Goal: Answer question/provide support: Share knowledge or assist other users

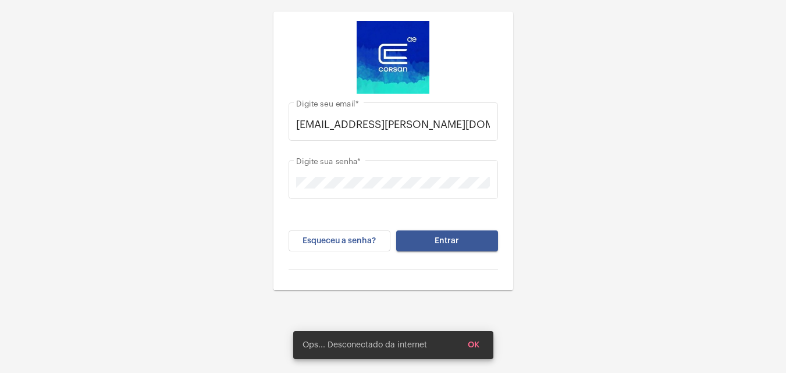
click at [422, 227] on div "kathielen.avila@operacaocorsan.com.br Digite seu email * Digite sua senha * Esq…" at bounding box center [393, 187] width 221 height 187
click at [426, 233] on button "Entrar" at bounding box center [447, 240] width 102 height 21
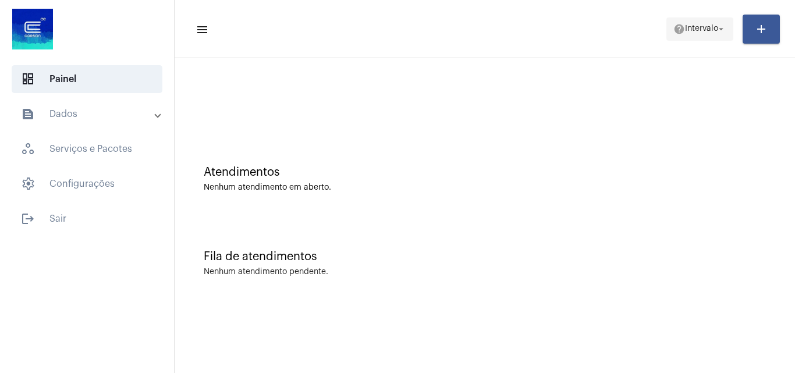
click at [721, 27] on mat-icon "arrow_drop_down" at bounding box center [721, 29] width 10 height 10
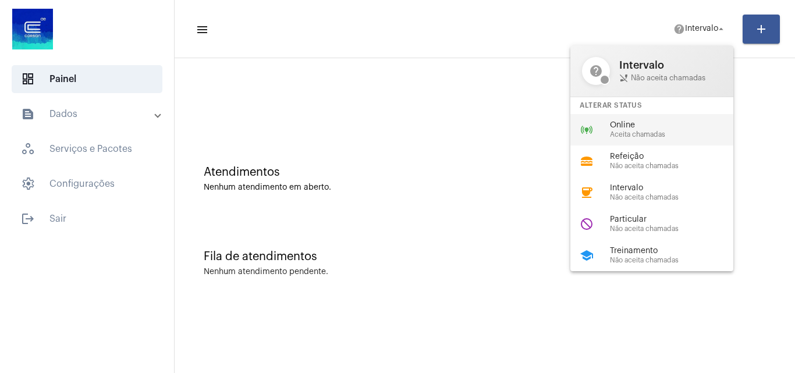
click at [631, 127] on span "Online" at bounding box center [676, 125] width 133 height 9
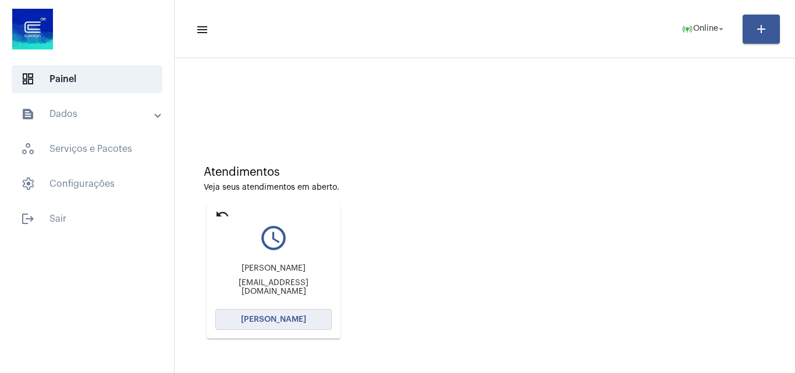
click at [263, 318] on span "[PERSON_NAME]" at bounding box center [273, 319] width 65 height 8
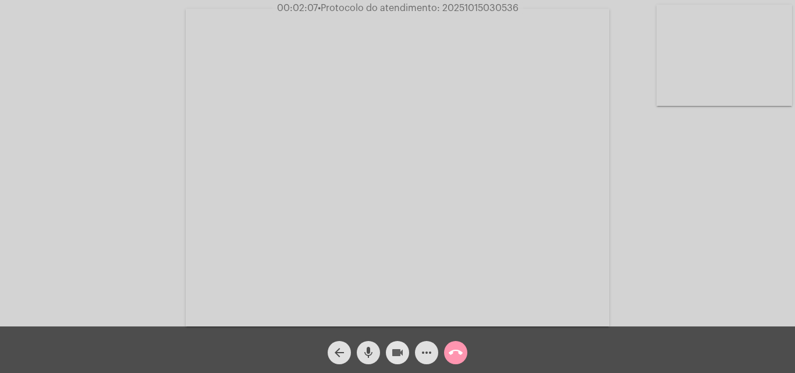
click at [404, 349] on mat-icon "videocam" at bounding box center [397, 353] width 14 height 14
click at [382, 351] on div "mic" at bounding box center [368, 349] width 29 height 29
click at [387, 343] on div "videocam_off" at bounding box center [397, 349] width 29 height 29
click at [380, 351] on div "mic_off" at bounding box center [368, 349] width 29 height 29
click at [401, 351] on mat-icon "videocam" at bounding box center [397, 353] width 14 height 14
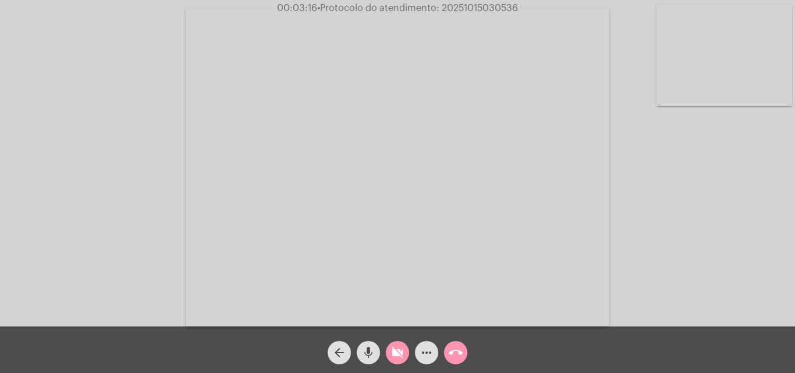
click at [380, 353] on div "mic" at bounding box center [368, 349] width 29 height 29
click at [391, 350] on mat-icon "videocam_off" at bounding box center [397, 353] width 14 height 14
click at [379, 353] on button "mic_off" at bounding box center [368, 352] width 23 height 23
click at [427, 362] on span "more_horiz" at bounding box center [426, 352] width 14 height 23
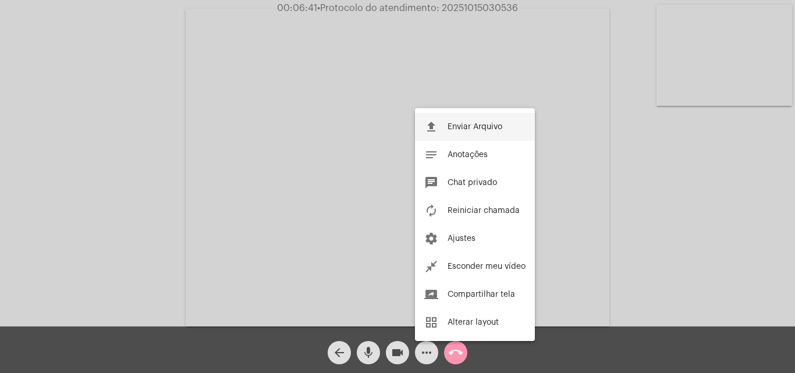
click at [471, 123] on span "Enviar Arquivo" at bounding box center [474, 127] width 55 height 8
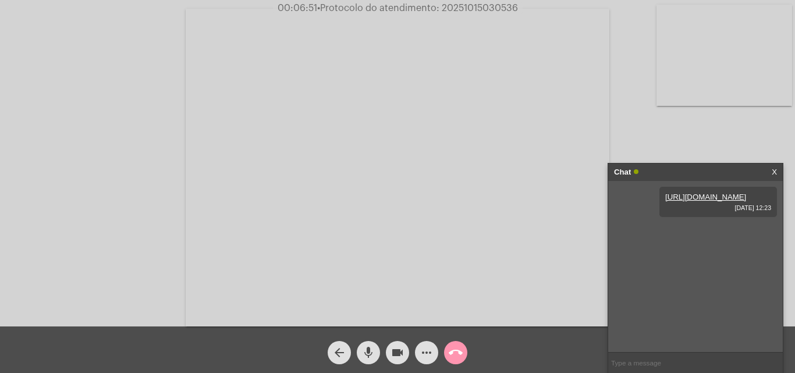
click at [423, 354] on mat-icon "more_horiz" at bounding box center [426, 353] width 14 height 14
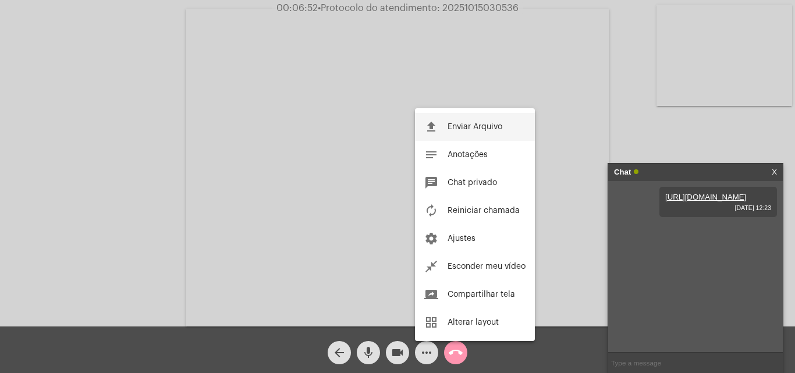
click at [480, 134] on button "file_upload Enviar Arquivo" at bounding box center [475, 127] width 120 height 28
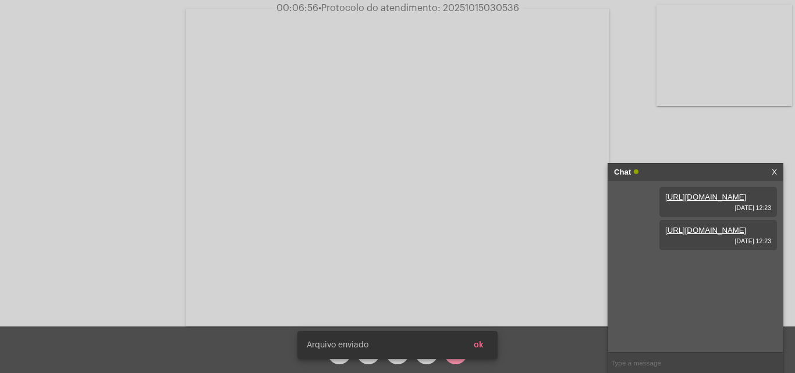
click at [685, 201] on link "https://neft-transfer-bucket.s3.amazonaws.com/temp-4b23878a-6606-288c-261e-fa9a…" at bounding box center [705, 197] width 81 height 9
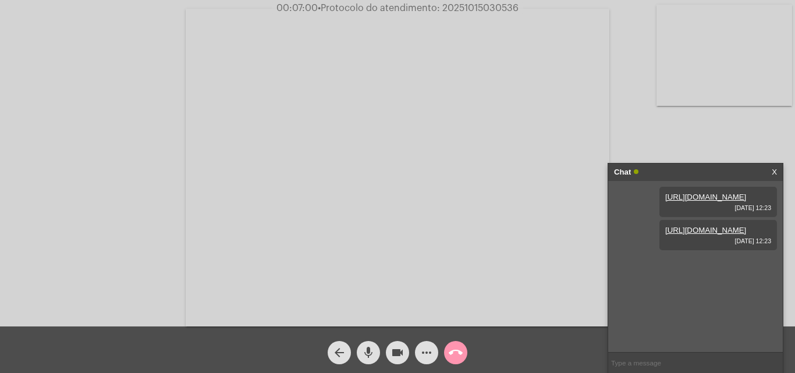
click at [731, 234] on link "https://neft-transfer-bucket.s3.amazonaws.com/temp-7d9cd3a0-1b7c-9aae-dc43-2d73…" at bounding box center [705, 230] width 81 height 9
click at [431, 341] on span "more_horiz" at bounding box center [426, 352] width 14 height 23
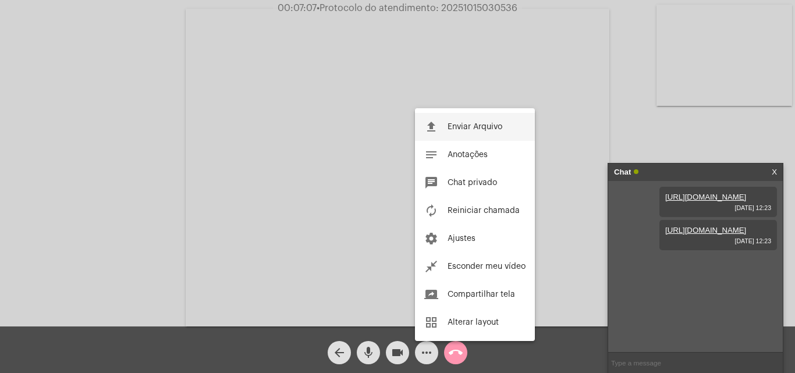
click at [474, 120] on button "file_upload Enviar Arquivo" at bounding box center [475, 127] width 120 height 28
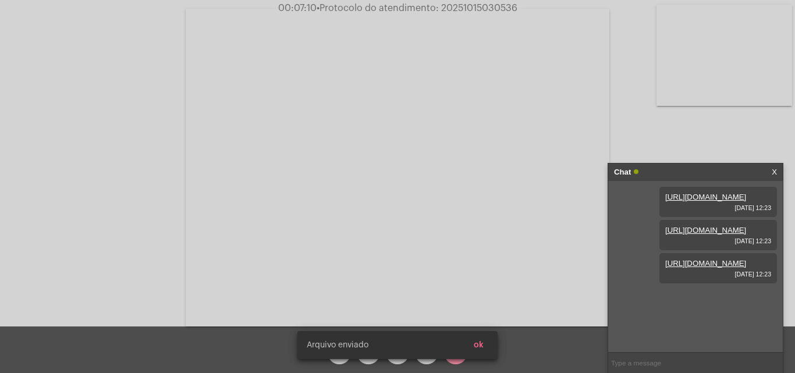
scroll to position [10, 0]
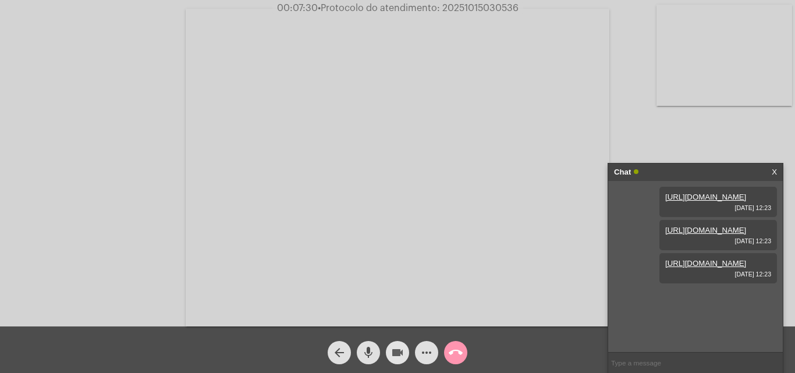
click at [395, 347] on mat-icon "videocam" at bounding box center [397, 353] width 14 height 14
click at [368, 353] on mat-icon "mic" at bounding box center [368, 353] width 14 height 14
click at [409, 357] on div "videocam_off" at bounding box center [397, 349] width 29 height 29
click at [371, 355] on mat-icon "mic_off" at bounding box center [368, 353] width 14 height 14
click at [408, 354] on button "videocam" at bounding box center [397, 352] width 23 height 23
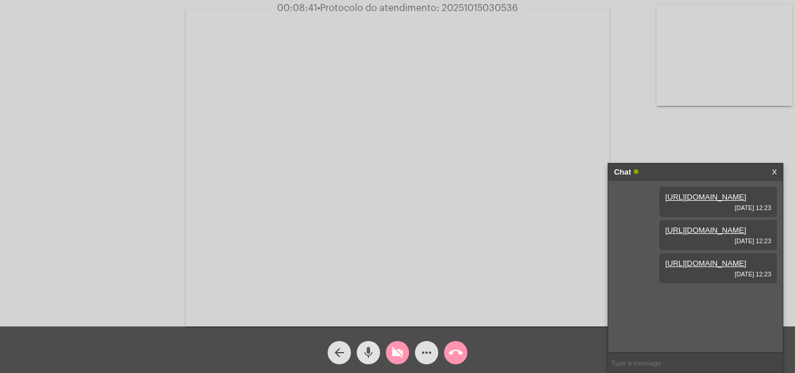
click at [362, 353] on mat-icon "mic" at bounding box center [368, 353] width 14 height 14
click at [403, 351] on mat-icon "videocam_off" at bounding box center [397, 353] width 14 height 14
click at [372, 347] on mat-icon "mic_off" at bounding box center [368, 353] width 14 height 14
click at [435, 355] on button "more_horiz" at bounding box center [426, 352] width 23 height 23
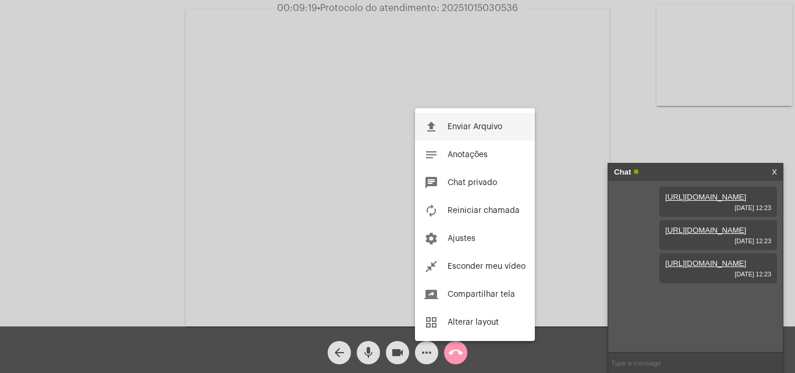
click at [460, 128] on span "Enviar Arquivo" at bounding box center [474, 127] width 55 height 8
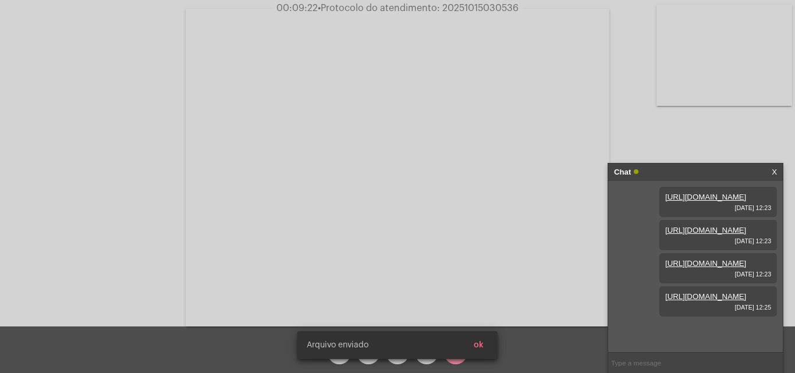
scroll to position [69, 0]
click at [485, 256] on video at bounding box center [397, 168] width 423 height 318
click at [312, 195] on video at bounding box center [202, 166] width 380 height 284
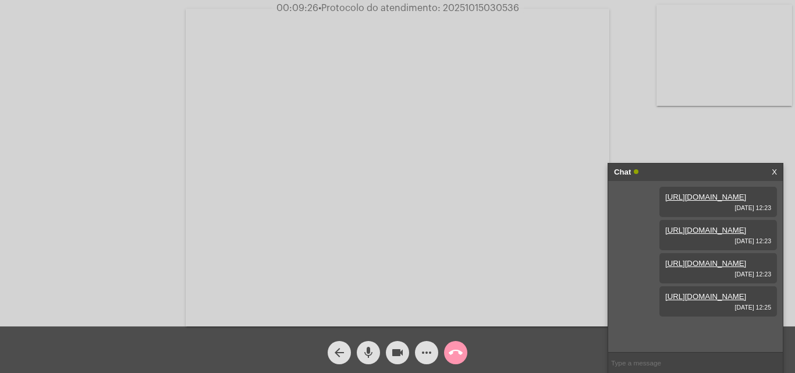
click at [434, 346] on button "more_horiz" at bounding box center [426, 352] width 23 height 23
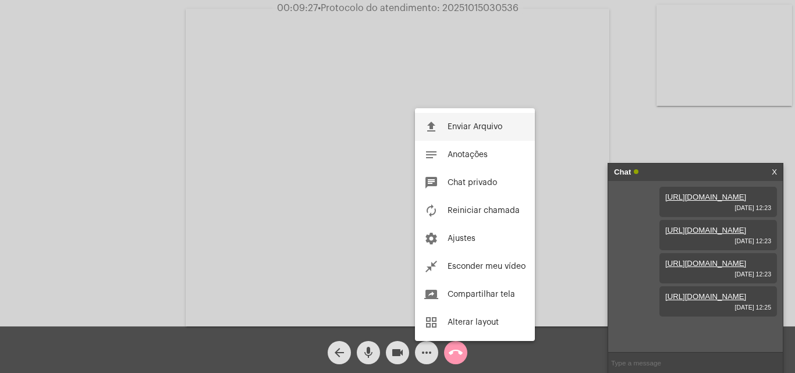
click at [451, 133] on button "file_upload Enviar Arquivo" at bounding box center [475, 127] width 120 height 28
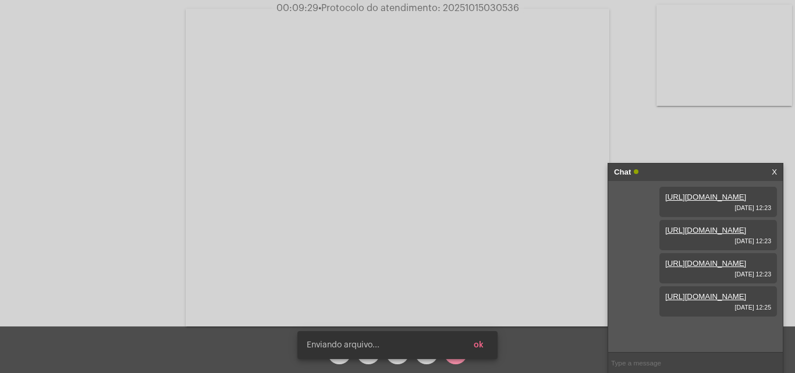
scroll to position [129, 0]
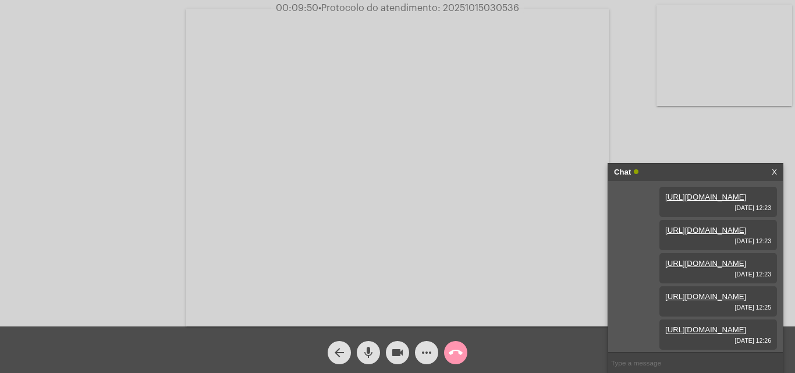
click at [716, 325] on link "https://neft-transfer-bucket.s3.amazonaws.com/temp-4b713ff7-bdc0-7c7d-d576-bc29…" at bounding box center [705, 329] width 81 height 9
click at [366, 346] on mat-icon "mic" at bounding box center [368, 353] width 14 height 14
click at [394, 353] on mat-icon "videocam" at bounding box center [397, 353] width 14 height 14
click at [463, 353] on button "call_end" at bounding box center [455, 352] width 23 height 23
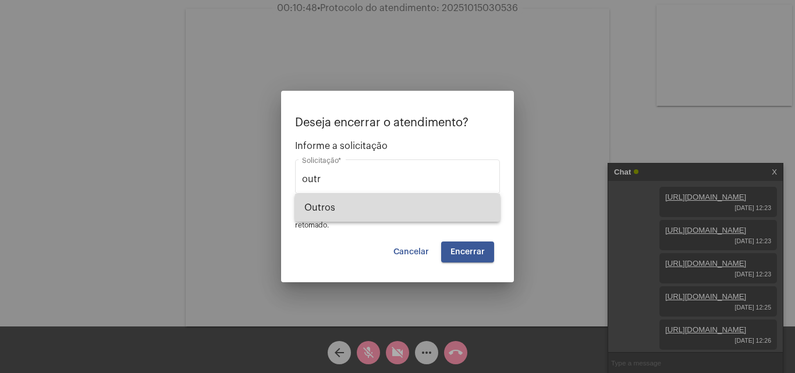
click at [413, 212] on span "Outros" at bounding box center [397, 208] width 186 height 28
type input "Outros"
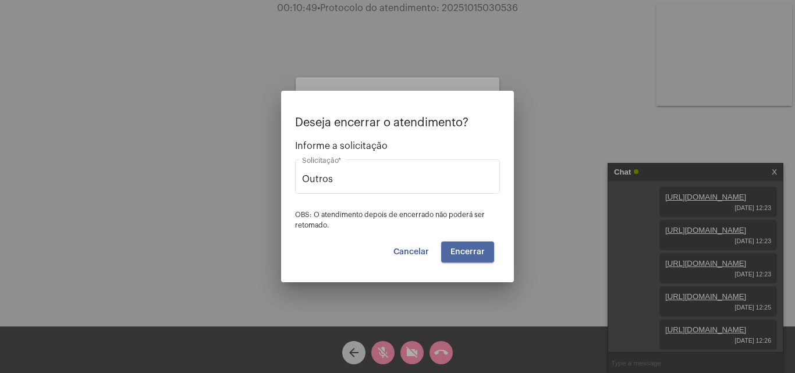
click at [448, 245] on button "Encerrar" at bounding box center [467, 251] width 53 height 21
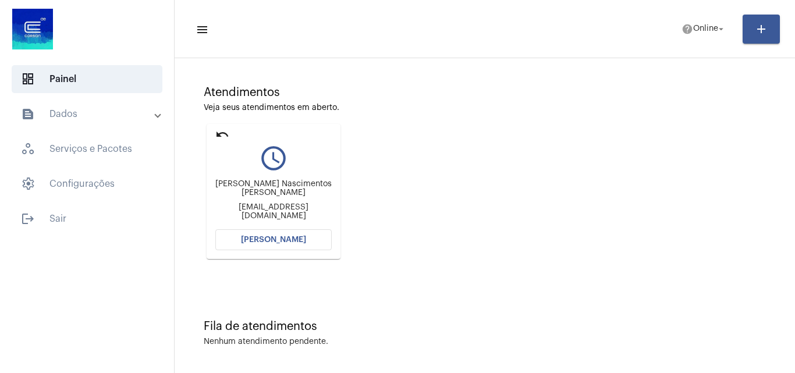
scroll to position [82, 0]
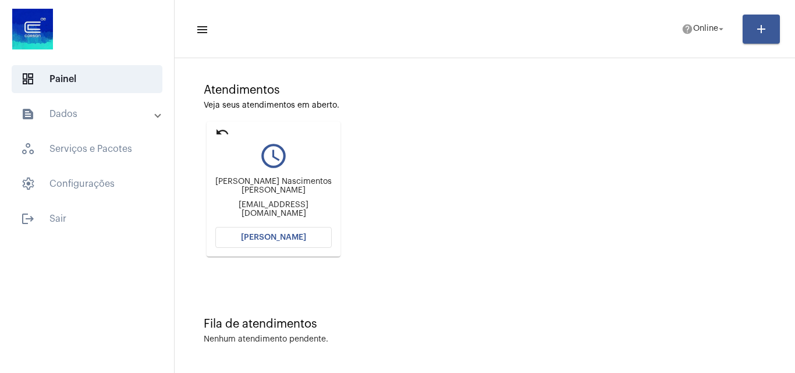
click at [280, 231] on button "[PERSON_NAME]" at bounding box center [273, 237] width 116 height 21
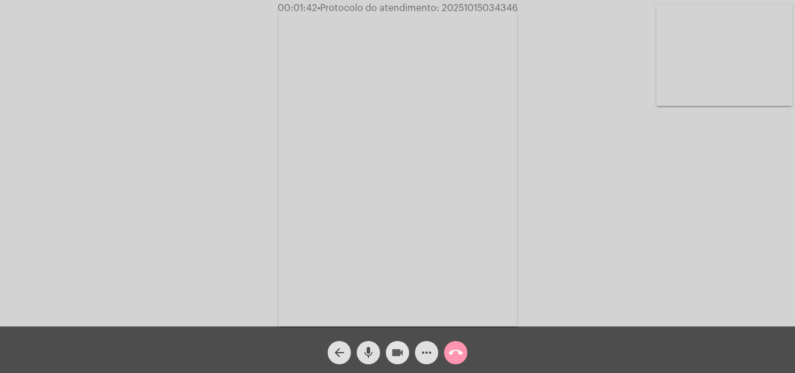
click at [403, 347] on mat-icon "videocam" at bounding box center [397, 353] width 14 height 14
click at [376, 346] on button "mic" at bounding box center [368, 352] width 23 height 23
click at [389, 354] on button "videocam_off" at bounding box center [397, 352] width 23 height 23
click at [371, 354] on mat-icon "mic_off" at bounding box center [368, 353] width 14 height 14
click at [403, 350] on button "videocam" at bounding box center [397, 352] width 23 height 23
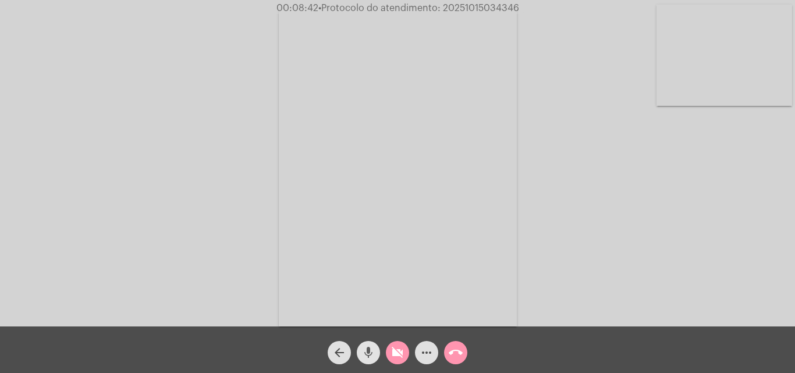
click at [369, 350] on mat-icon "mic" at bounding box center [368, 353] width 14 height 14
click at [394, 348] on mat-icon "videocam_off" at bounding box center [397, 353] width 14 height 14
click at [362, 353] on mat-icon "mic_off" at bounding box center [368, 353] width 14 height 14
click at [407, 349] on button "videocam" at bounding box center [397, 352] width 23 height 23
click at [399, 350] on mat-icon "videocam_off" at bounding box center [397, 353] width 14 height 14
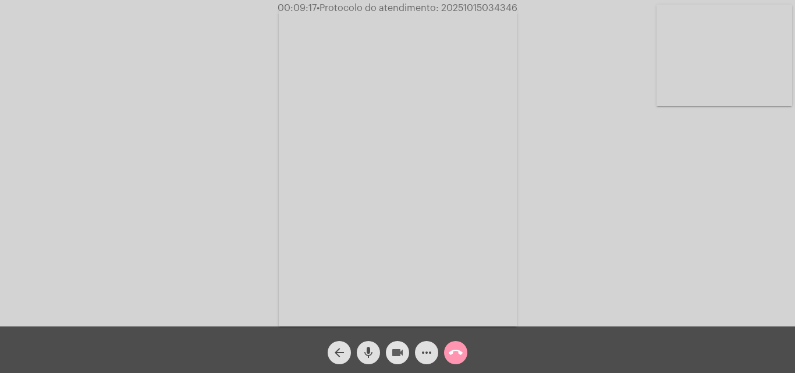
click at [394, 354] on mat-icon "videocam" at bounding box center [397, 353] width 14 height 14
click at [377, 357] on button "mic" at bounding box center [368, 352] width 23 height 23
click at [404, 360] on button "videocam_off" at bounding box center [397, 352] width 23 height 23
click at [376, 354] on button "mic_off" at bounding box center [368, 352] width 23 height 23
click at [404, 352] on button "videocam" at bounding box center [397, 352] width 23 height 23
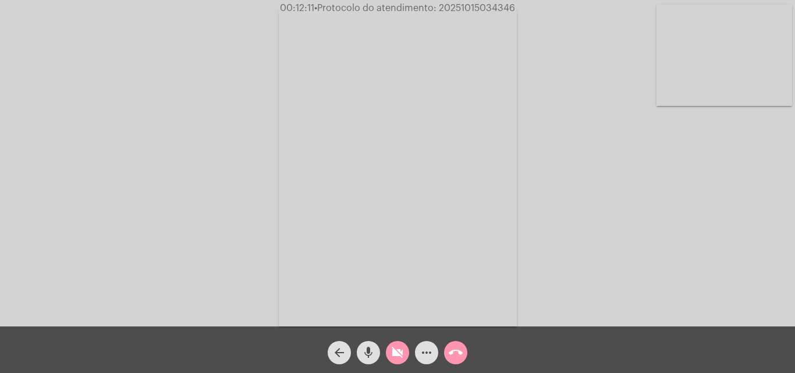
click at [376, 353] on button "mic" at bounding box center [368, 352] width 23 height 23
click at [393, 345] on span "videocam_off" at bounding box center [397, 352] width 14 height 23
click at [377, 354] on button "mic_off" at bounding box center [368, 352] width 23 height 23
drag, startPoint x: 410, startPoint y: 347, endPoint x: 392, endPoint y: 353, distance: 18.4
click at [401, 347] on div "videocam" at bounding box center [397, 349] width 29 height 29
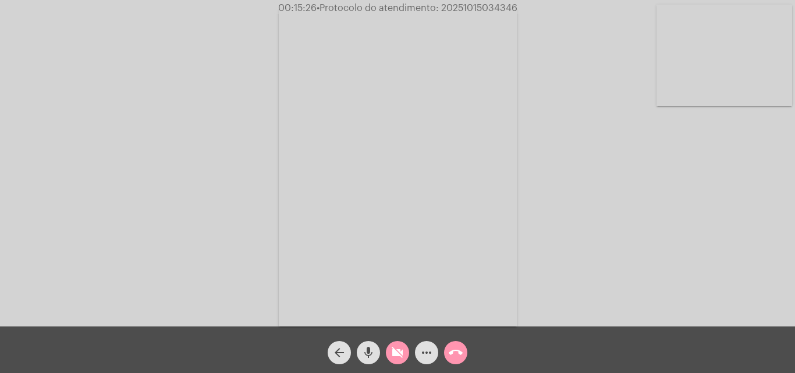
click at [376, 356] on button "mic" at bounding box center [368, 352] width 23 height 23
click at [396, 343] on span "videocam_off" at bounding box center [397, 352] width 14 height 23
click at [374, 354] on mat-icon "mic_off" at bounding box center [368, 353] width 14 height 14
click at [374, 352] on mat-icon "mic" at bounding box center [368, 353] width 14 height 14
click at [393, 353] on mat-icon "videocam" at bounding box center [397, 353] width 14 height 14
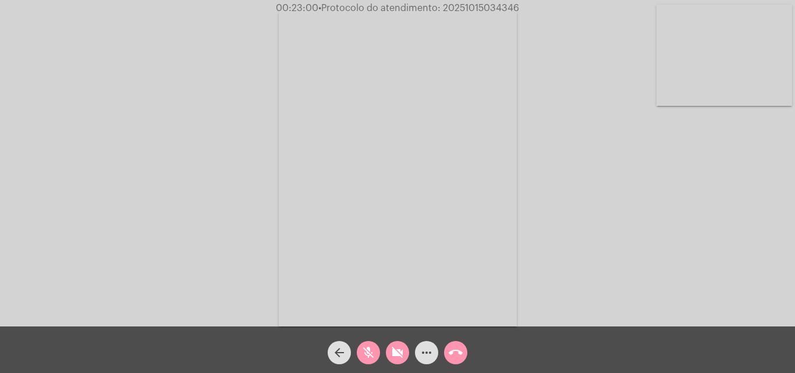
click at [448, 355] on mat-icon "call_end" at bounding box center [455, 353] width 14 height 14
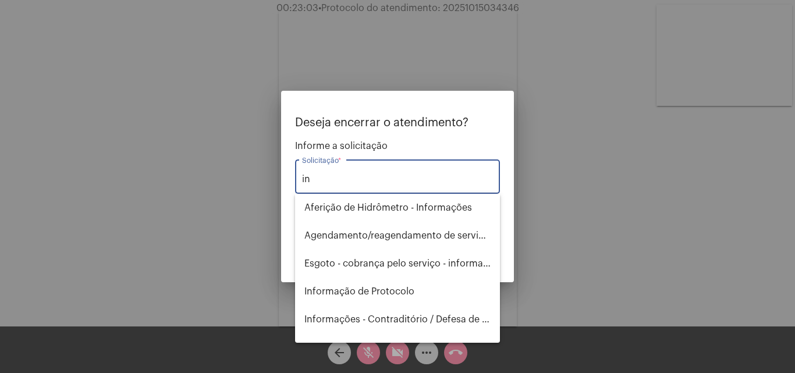
type input "i"
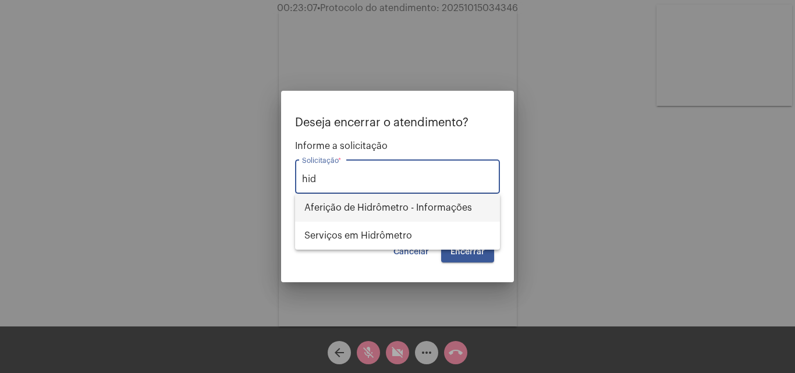
click at [355, 211] on span "Aferição de Hidrômetro - Informações" at bounding box center [397, 208] width 186 height 28
type input "Aferição de Hidrômetro - Informações"
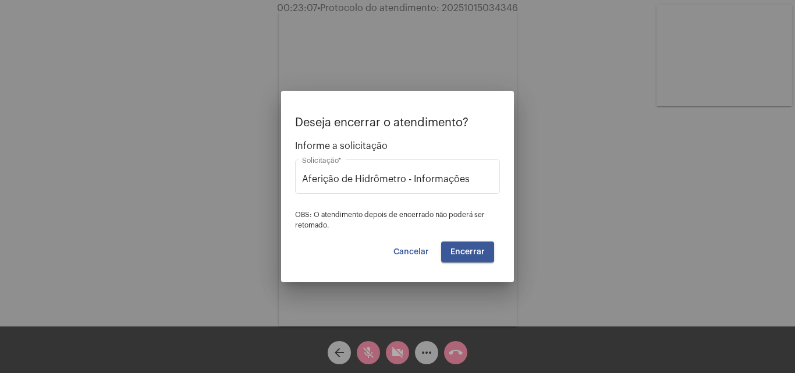
click at [479, 265] on mat-dialog-container "Deseja encerrar o atendimento? Informe a solicitação Aferição de Hidrômetro - I…" at bounding box center [397, 186] width 233 height 191
click at [482, 257] on button "Encerrar" at bounding box center [467, 251] width 53 height 21
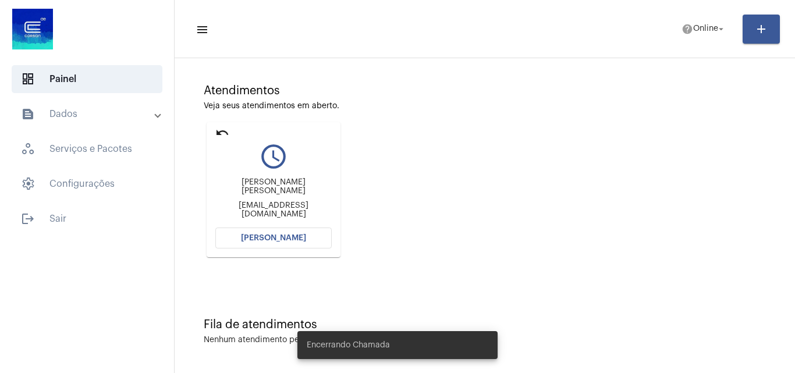
scroll to position [82, 0]
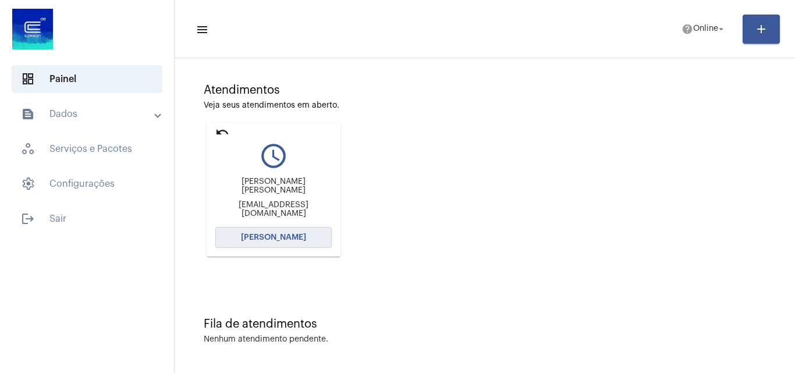
click at [270, 240] on span "[PERSON_NAME]" at bounding box center [273, 237] width 65 height 8
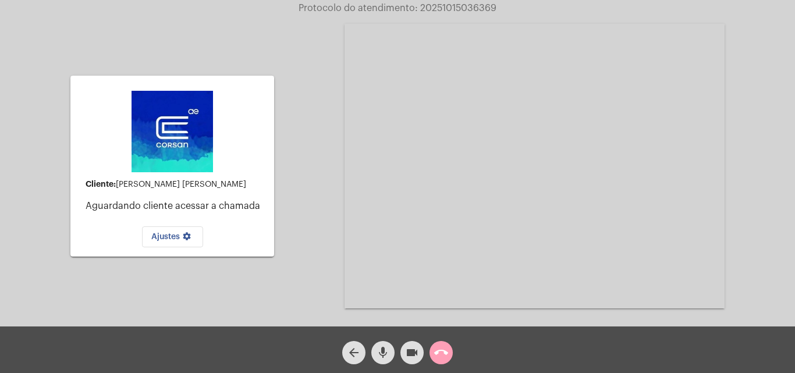
click at [444, 344] on span "call_end" at bounding box center [441, 352] width 14 height 23
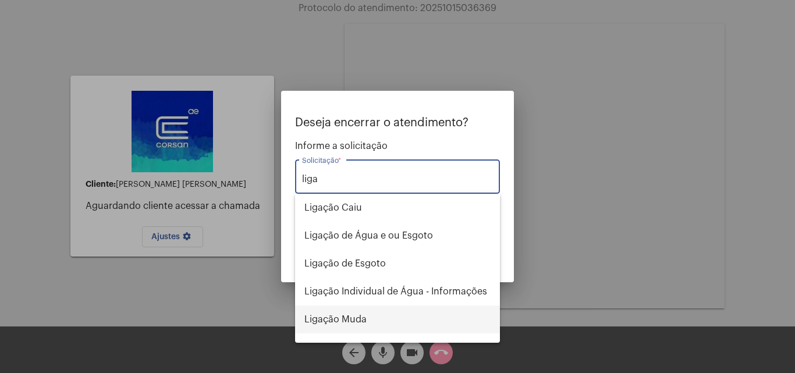
click at [391, 325] on span "Ligação Muda" at bounding box center [397, 319] width 186 height 28
type input "Ligação Muda"
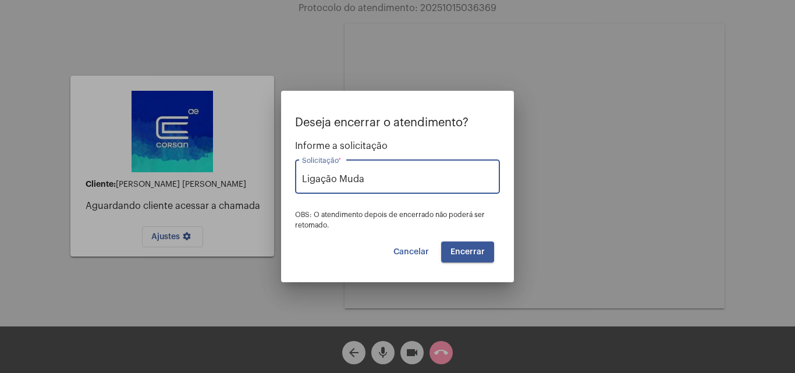
click at [478, 254] on span "Encerrar" at bounding box center [467, 252] width 34 height 8
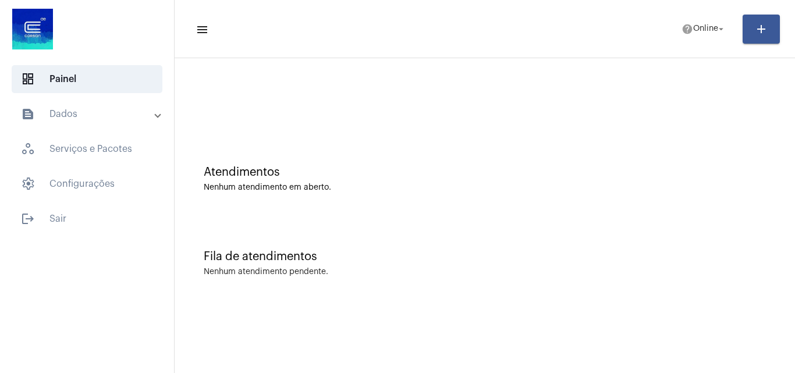
click at [69, 116] on mat-panel-title "text_snippet_outlined Dados" at bounding box center [88, 114] width 134 height 14
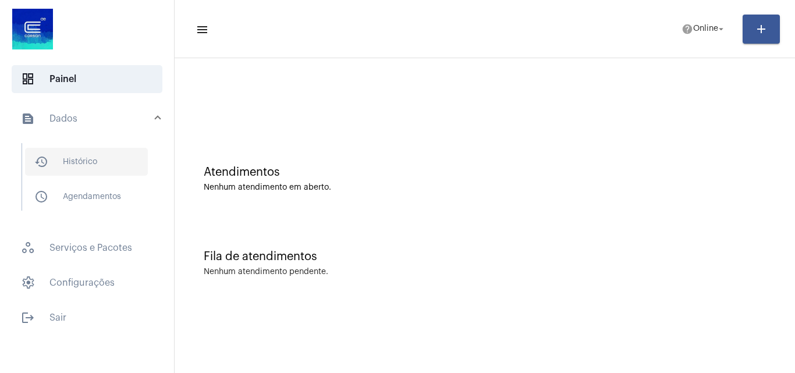
click at [102, 160] on span "history_outlined Histórico" at bounding box center [86, 162] width 123 height 28
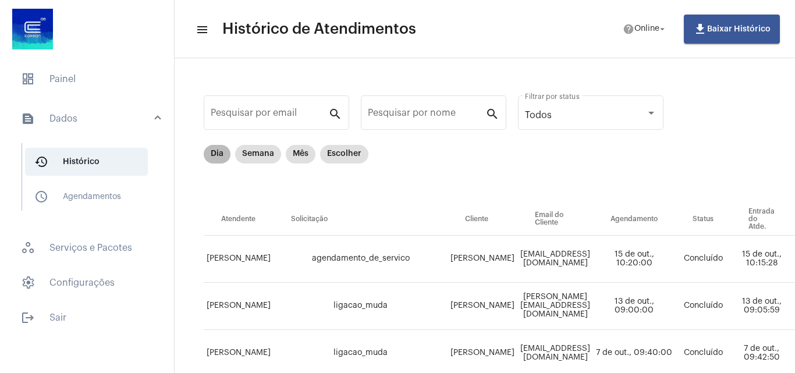
click at [202, 155] on div "Dia Semana Mês Escolher" at bounding box center [285, 154] width 169 height 23
click at [209, 156] on mat-chip "Dia" at bounding box center [217, 154] width 27 height 19
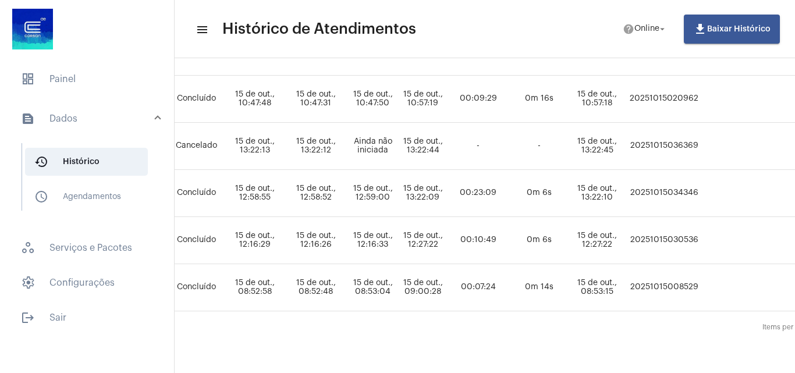
scroll to position [263, 516]
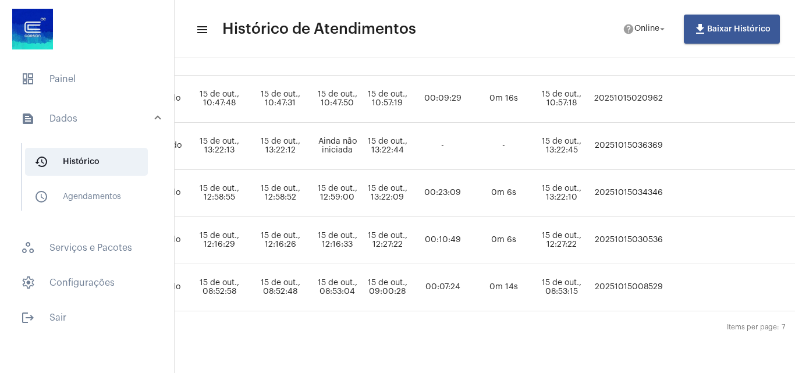
click at [666, 185] on td "20251015034346" at bounding box center [628, 193] width 76 height 47
copy td "20251015034346"
click at [93, 74] on span "dashboard Painel" at bounding box center [87, 79] width 151 height 28
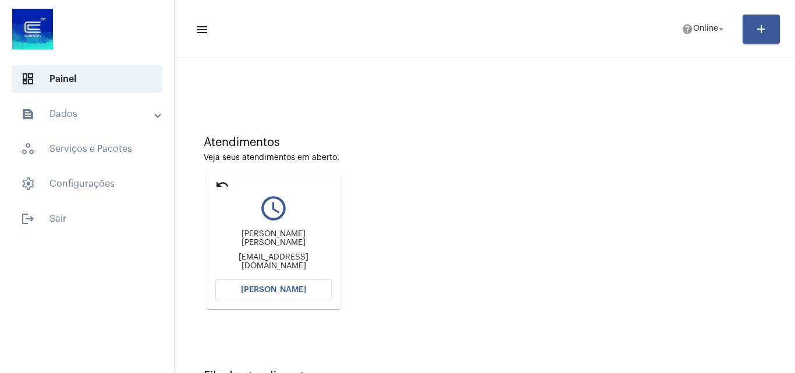
scroll to position [58, 0]
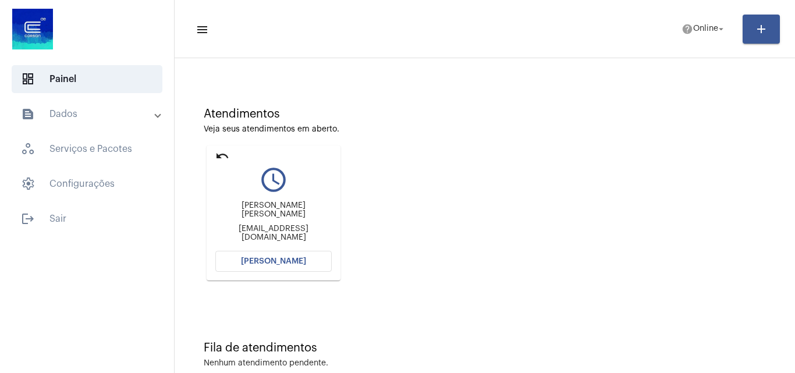
click at [276, 246] on div "Joice Ane Ramos da Silva anejoice84@gmail.com" at bounding box center [273, 221] width 116 height 52
click at [276, 249] on mat-card "undo query_builder Joice Ane Ramos da Silva anejoice84@gmail.com Abrir Chamada" at bounding box center [274, 212] width 134 height 135
click at [286, 273] on mat-card "undo query_builder Joice Ane Ramos da Silva anejoice84@gmail.com Abrir Chamada" at bounding box center [274, 212] width 134 height 135
click at [286, 268] on button "[PERSON_NAME]" at bounding box center [273, 261] width 116 height 21
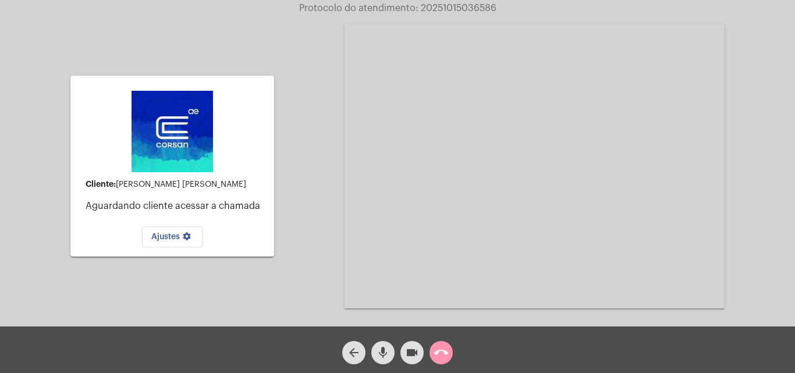
click at [453, 349] on div "call_end" at bounding box center [440, 349] width 29 height 29
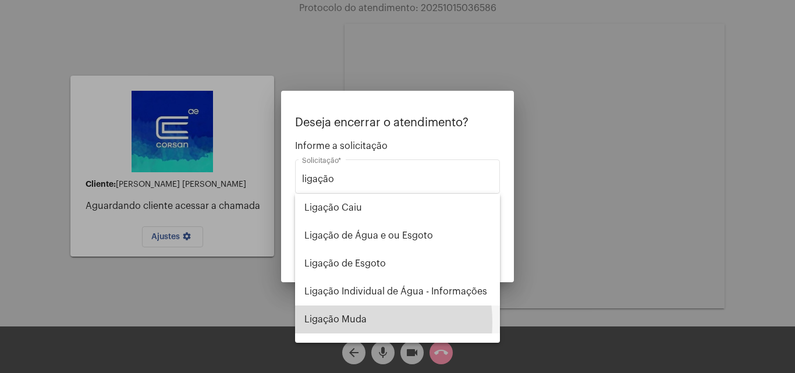
click at [343, 322] on span "Ligação Muda" at bounding box center [397, 319] width 186 height 28
type input "Ligação Muda"
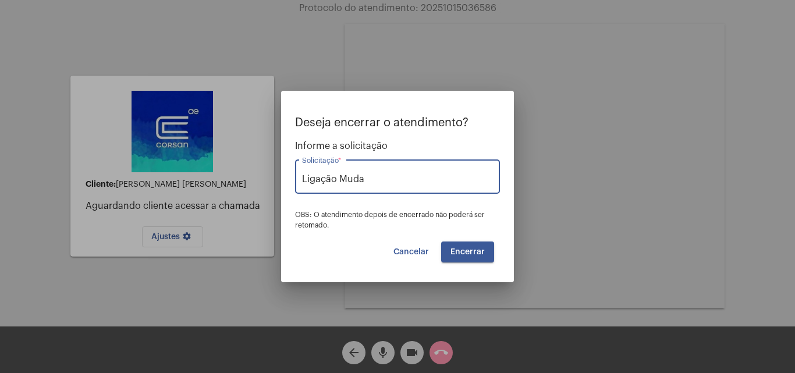
click at [492, 246] on button "Encerrar" at bounding box center [467, 251] width 53 height 21
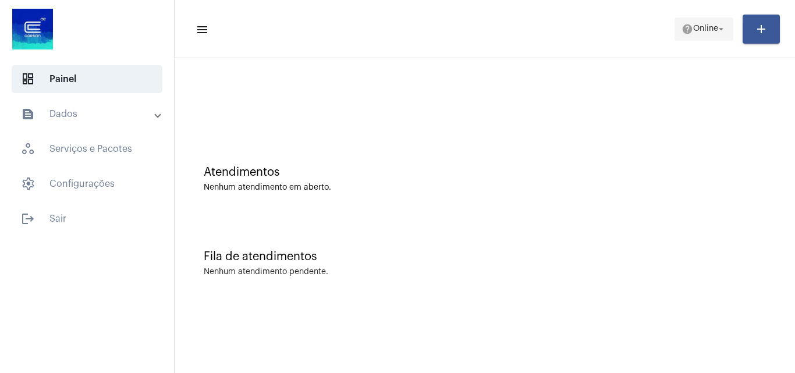
click at [674, 24] on button "help Online arrow_drop_down" at bounding box center [703, 28] width 59 height 23
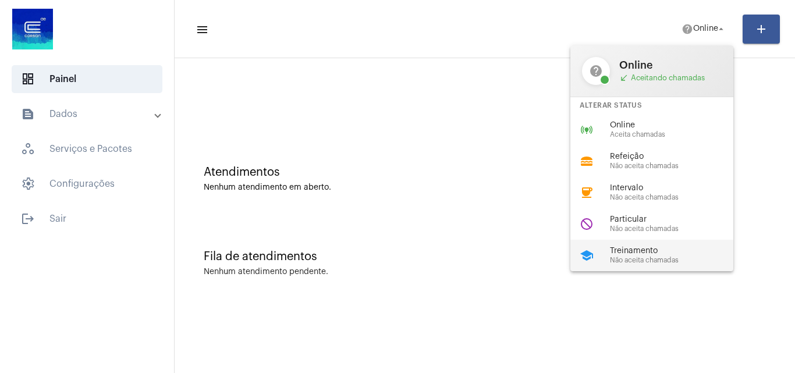
click at [626, 248] on span "Treinamento" at bounding box center [676, 251] width 133 height 9
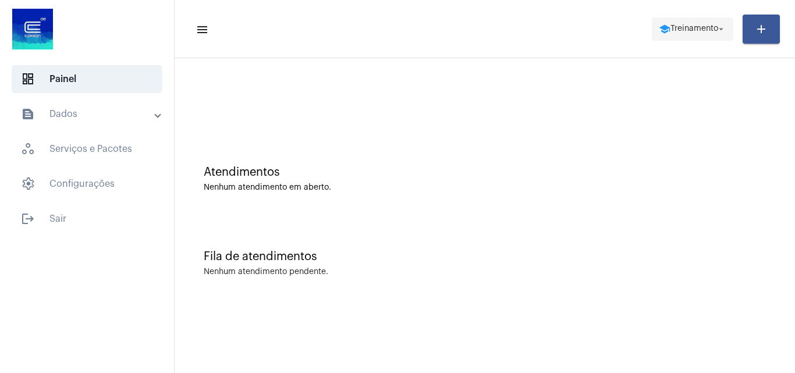
click at [658, 28] on mat-icon "school" at bounding box center [664, 29] width 12 height 12
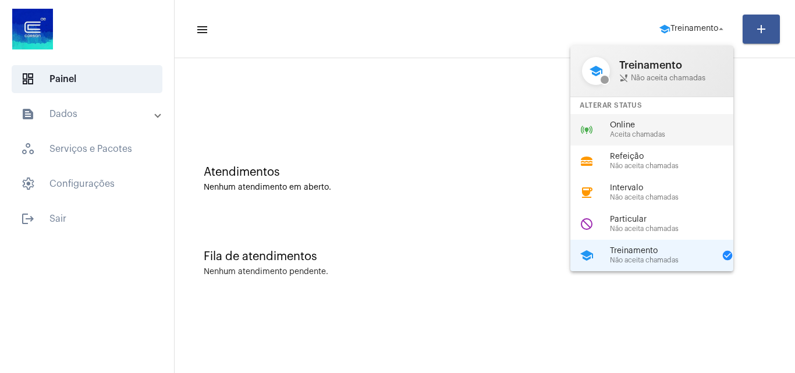
click at [661, 127] on span "Online" at bounding box center [676, 125] width 133 height 9
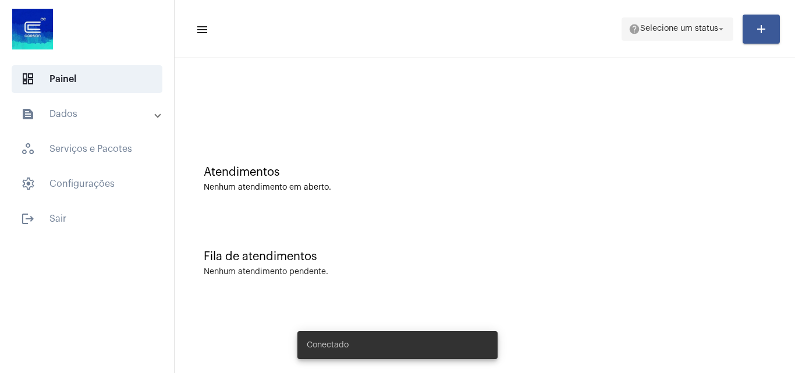
click at [687, 40] on button "help Selecione um status arrow_drop_down" at bounding box center [677, 28] width 112 height 23
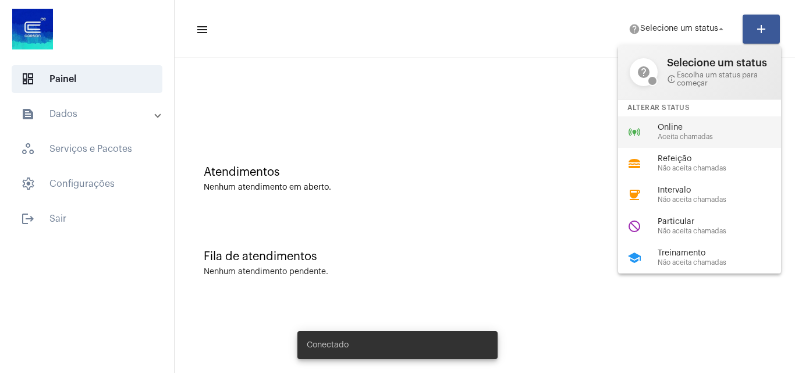
click at [681, 125] on span "Online" at bounding box center [723, 127] width 133 height 9
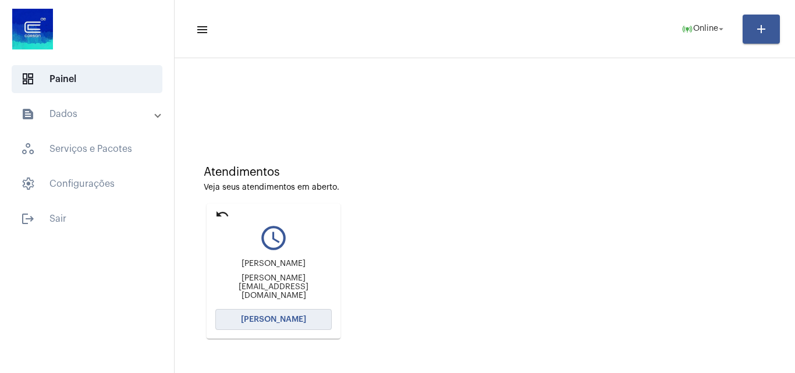
click at [268, 317] on span "[PERSON_NAME]" at bounding box center [273, 319] width 65 height 8
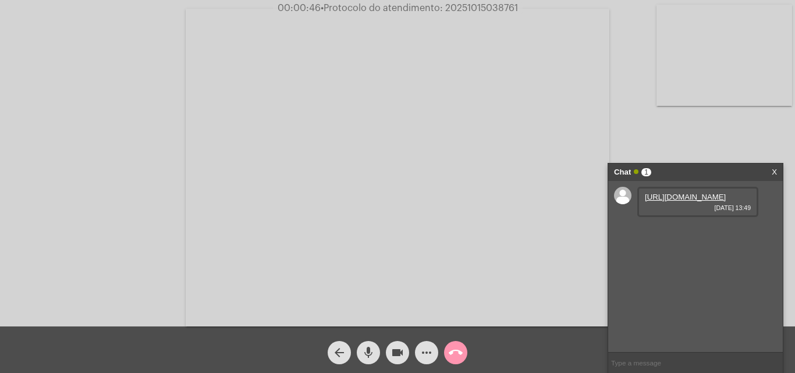
click at [676, 201] on link "[URL][DOMAIN_NAME]" at bounding box center [685, 197] width 81 height 9
click at [689, 234] on link "[URL][DOMAIN_NAME]" at bounding box center [685, 230] width 81 height 9
click at [691, 268] on link "[URL][DOMAIN_NAME]" at bounding box center [685, 263] width 81 height 9
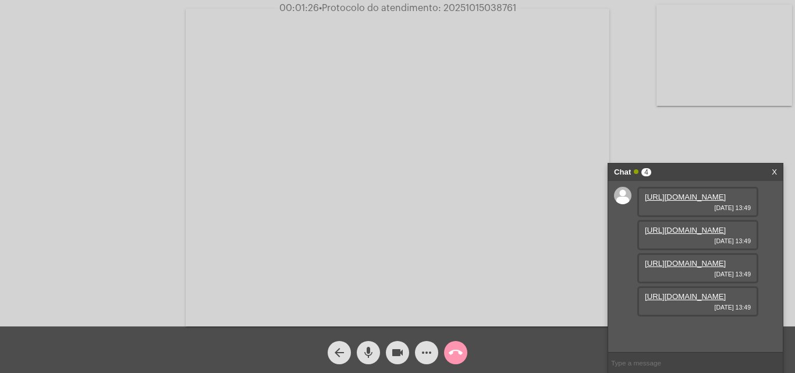
scroll to position [69, 0]
click at [684, 301] on link "[URL][DOMAIN_NAME]" at bounding box center [685, 296] width 81 height 9
click at [402, 351] on mat-icon "videocam" at bounding box center [397, 353] width 14 height 14
click at [368, 352] on mat-icon "mic" at bounding box center [368, 353] width 14 height 14
click at [390, 350] on button "videocam_off" at bounding box center [397, 352] width 23 height 23
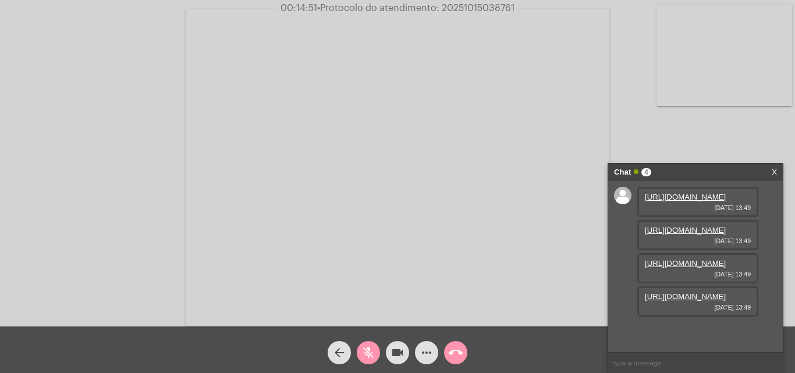
click at [369, 351] on mat-icon "mic_off" at bounding box center [368, 353] width 14 height 14
click at [390, 357] on mat-icon "videocam" at bounding box center [397, 353] width 14 height 14
click at [377, 357] on button "mic" at bounding box center [368, 352] width 23 height 23
click at [397, 354] on mat-icon "videocam_off" at bounding box center [397, 353] width 14 height 14
click at [373, 357] on mat-icon "mic_off" at bounding box center [368, 353] width 14 height 14
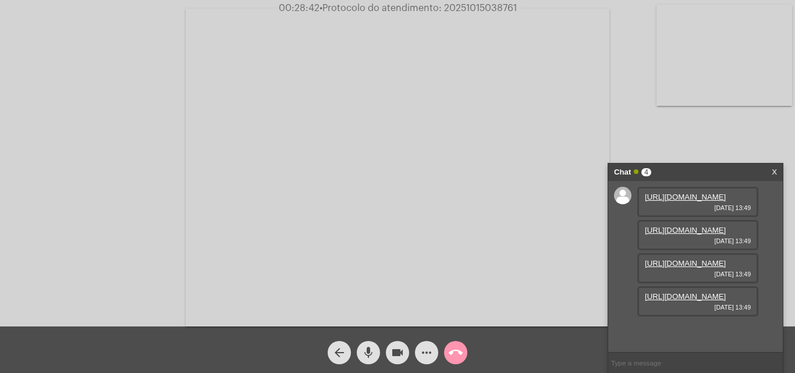
click at [370, 364] on span "mic" at bounding box center [368, 352] width 14 height 23
click at [398, 356] on mat-icon "videocam" at bounding box center [397, 353] width 14 height 14
click at [452, 354] on mat-icon "call_end" at bounding box center [455, 353] width 14 height 14
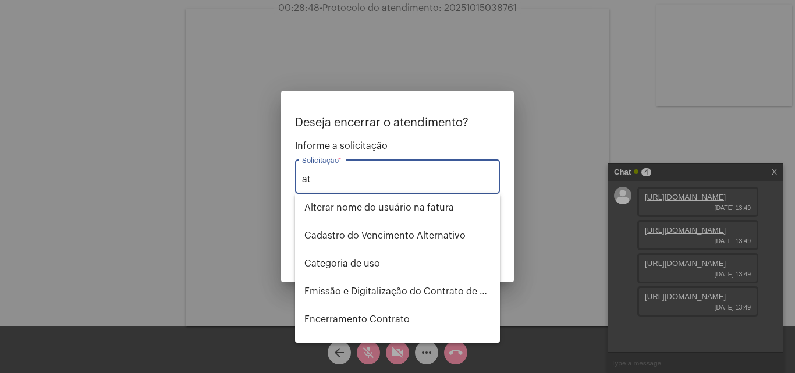
type input "a"
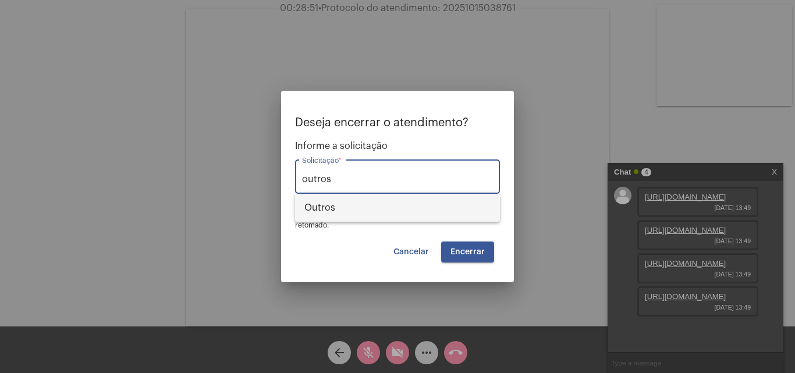
click at [358, 207] on span "Outros" at bounding box center [397, 208] width 186 height 28
type input "Outros"
click at [453, 245] on button "Encerrar" at bounding box center [467, 251] width 53 height 21
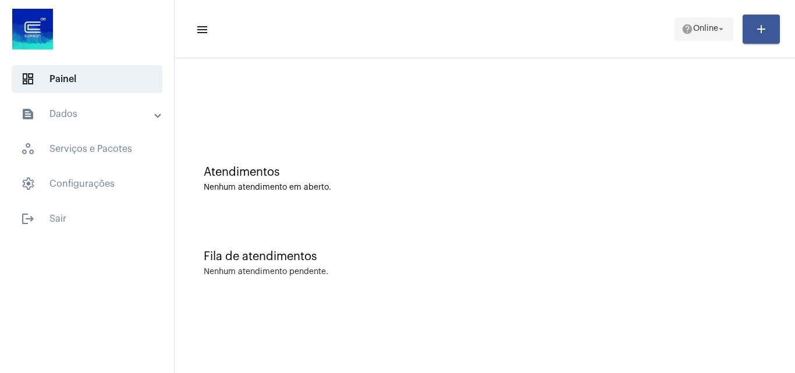
click at [704, 29] on span "help Online arrow_drop_down" at bounding box center [703, 28] width 45 height 21
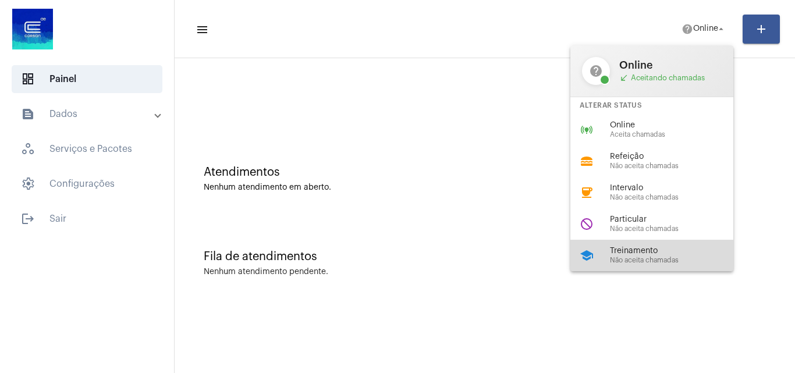
click at [633, 247] on span "Treinamento" at bounding box center [676, 251] width 133 height 9
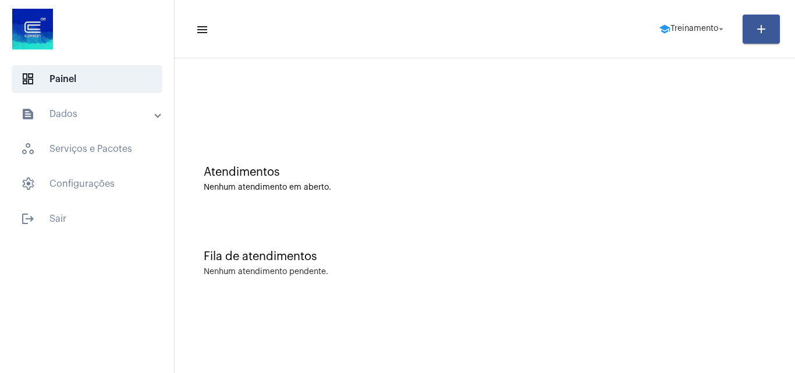
click at [85, 94] on mat-list "dashboard Painel text_snippet_outlined Dados history_outlined Histórico schedul…" at bounding box center [87, 146] width 174 height 172
click at [86, 102] on mat-expansion-panel-header "text_snippet_outlined Dados" at bounding box center [90, 114] width 167 height 28
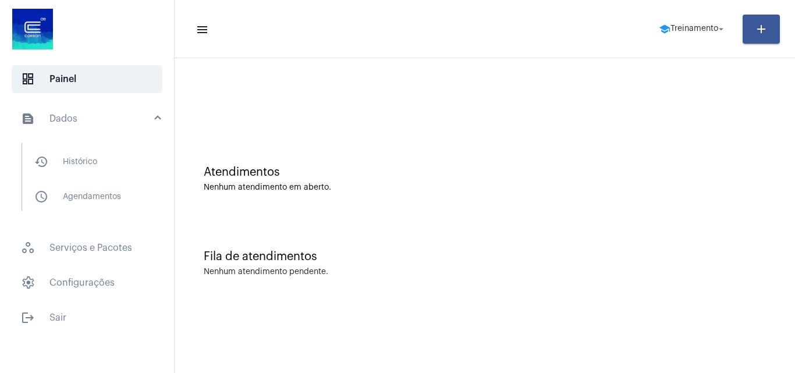
click at [96, 146] on mat-list "history_outlined Histórico schedule_outlined Agendamentos" at bounding box center [95, 176] width 146 height 67
click at [114, 169] on span "history_outlined Histórico" at bounding box center [86, 162] width 123 height 28
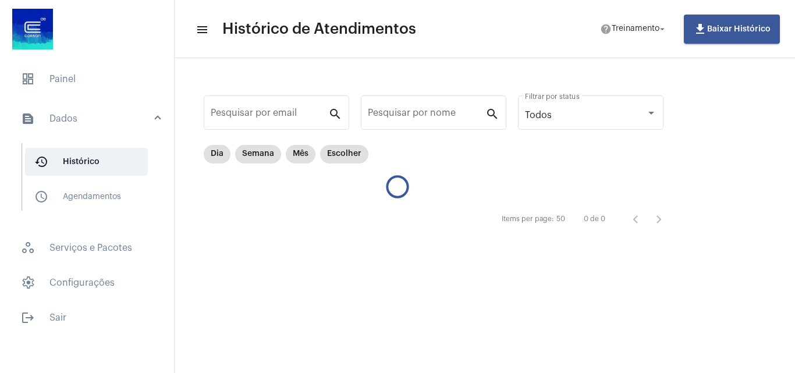
click at [200, 157] on div "Pesquisar por email search Pesquisar por nome search Todos Filtrar por status D…" at bounding box center [439, 161] width 506 height 183
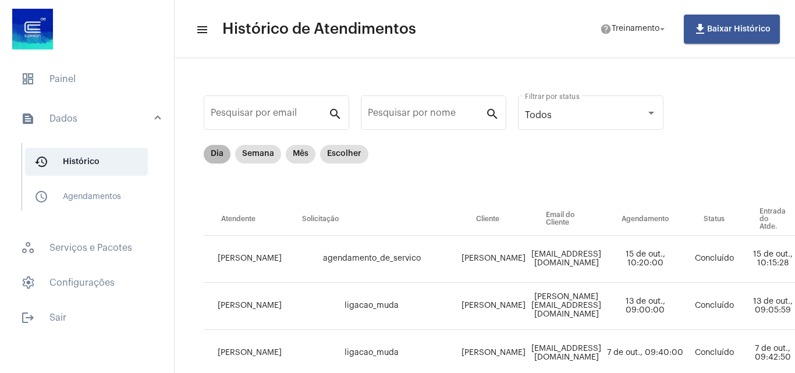
click at [206, 163] on div "Dia Semana Mês Escolher" at bounding box center [285, 154] width 169 height 23
click at [211, 159] on mat-chip "Dia" at bounding box center [217, 154] width 27 height 19
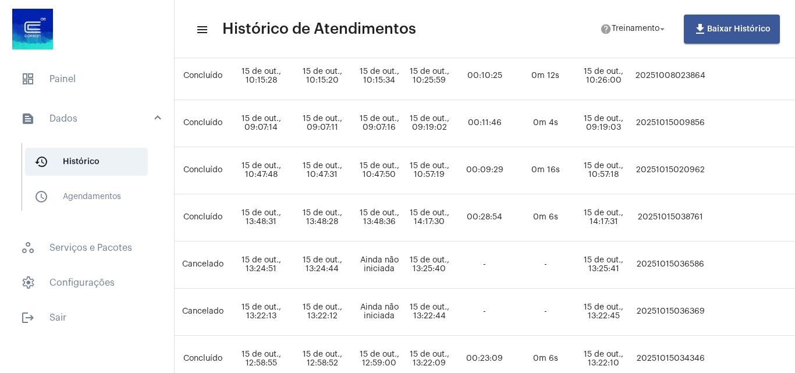
scroll to position [183, 537]
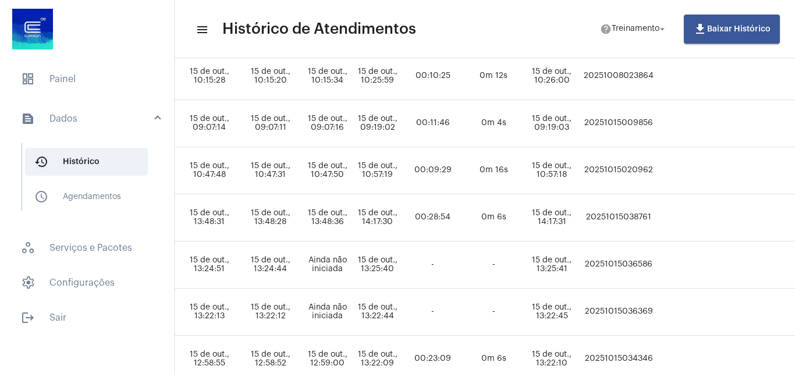
click at [656, 215] on td "20251015038761" at bounding box center [619, 217] width 76 height 47
copy td "20251015038761"
click at [44, 84] on span "dashboard Painel" at bounding box center [87, 79] width 151 height 28
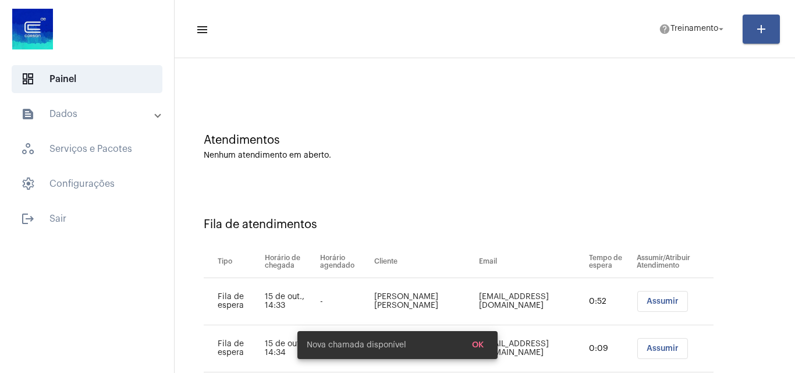
scroll to position [63, 0]
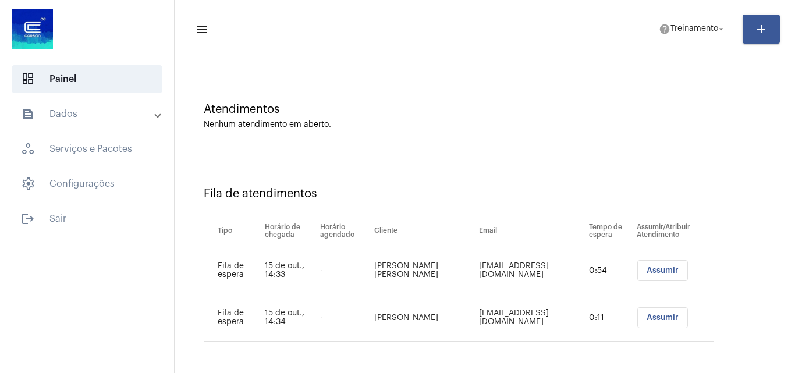
click at [665, 273] on span "Assumir" at bounding box center [662, 270] width 32 height 8
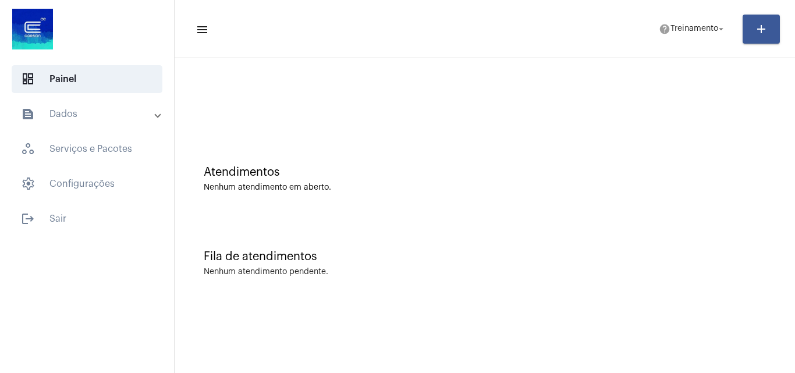
scroll to position [0, 0]
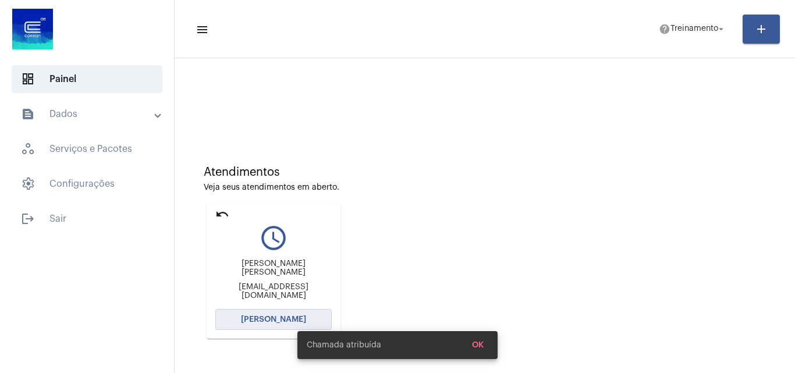
click at [252, 322] on span "[PERSON_NAME]" at bounding box center [273, 319] width 65 height 8
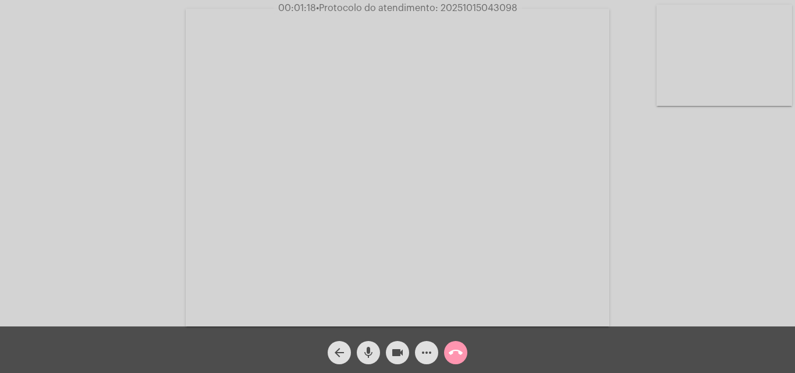
drag, startPoint x: 400, startPoint y: 350, endPoint x: 375, endPoint y: 352, distance: 25.1
click at [400, 350] on mat-icon "videocam" at bounding box center [397, 353] width 14 height 14
click at [375, 352] on mat-icon "mic" at bounding box center [368, 353] width 14 height 14
click at [396, 358] on mat-icon "videocam_off" at bounding box center [397, 353] width 14 height 14
click at [359, 349] on button "mic_off" at bounding box center [368, 352] width 23 height 23
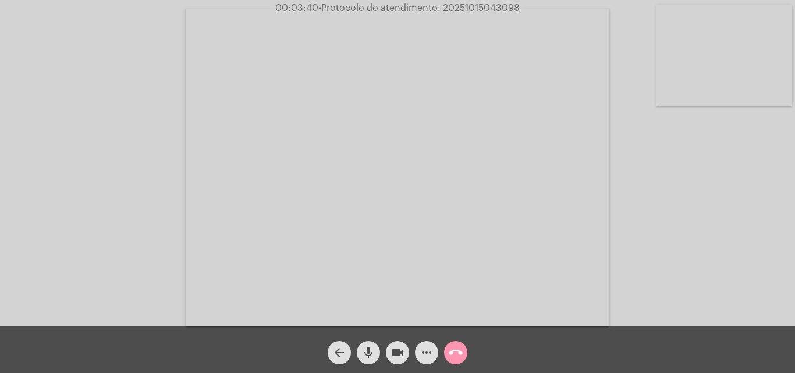
click at [400, 359] on mat-icon "videocam" at bounding box center [397, 353] width 14 height 14
click at [375, 354] on button "mic" at bounding box center [368, 352] width 23 height 23
click at [396, 356] on mat-icon "videocam_off" at bounding box center [397, 353] width 14 height 14
click at [381, 353] on div "mic_off" at bounding box center [368, 349] width 29 height 29
click at [395, 359] on mat-icon "videocam" at bounding box center [397, 353] width 14 height 14
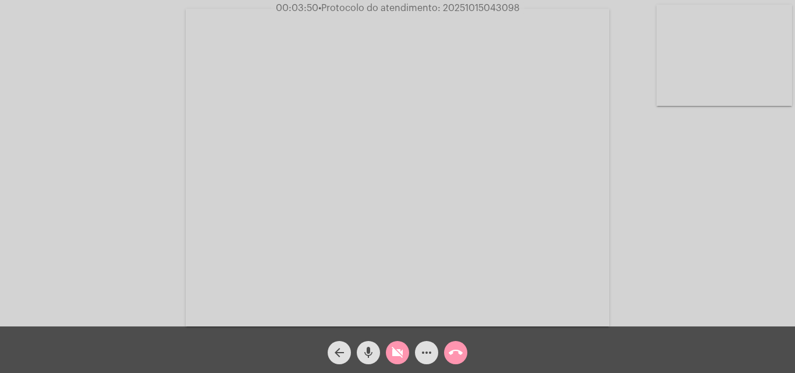
click at [381, 358] on div "mic" at bounding box center [368, 349] width 29 height 29
click at [401, 359] on mat-icon "videocam_off" at bounding box center [397, 353] width 14 height 14
click at [377, 354] on button "mic_off" at bounding box center [368, 352] width 23 height 23
click at [398, 342] on span "videocam" at bounding box center [397, 352] width 14 height 23
click at [378, 355] on button "mic" at bounding box center [368, 352] width 23 height 23
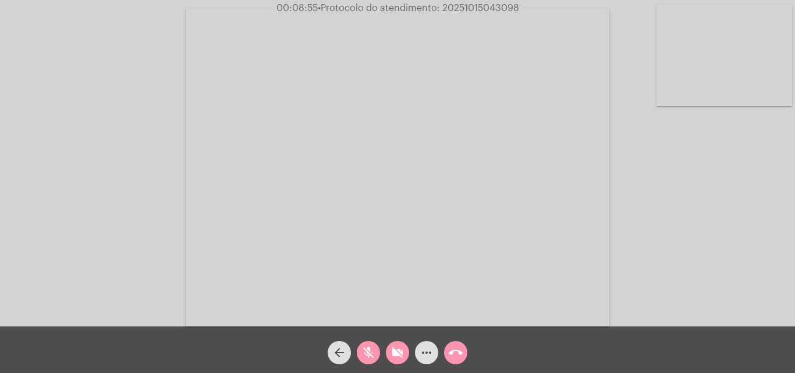
click at [407, 350] on button "videocam_off" at bounding box center [397, 352] width 23 height 23
click at [378, 355] on button "mic_off" at bounding box center [368, 352] width 23 height 23
click at [372, 350] on mat-icon "mic" at bounding box center [368, 353] width 14 height 14
click at [410, 359] on div "videocam" at bounding box center [397, 349] width 29 height 29
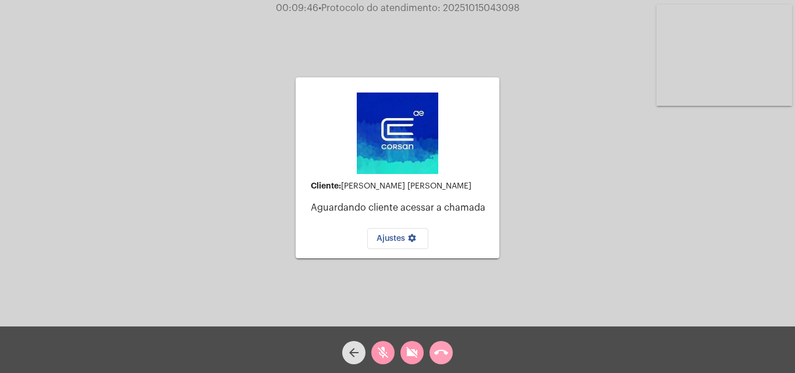
click at [435, 357] on mat-icon "call_end" at bounding box center [441, 353] width 14 height 14
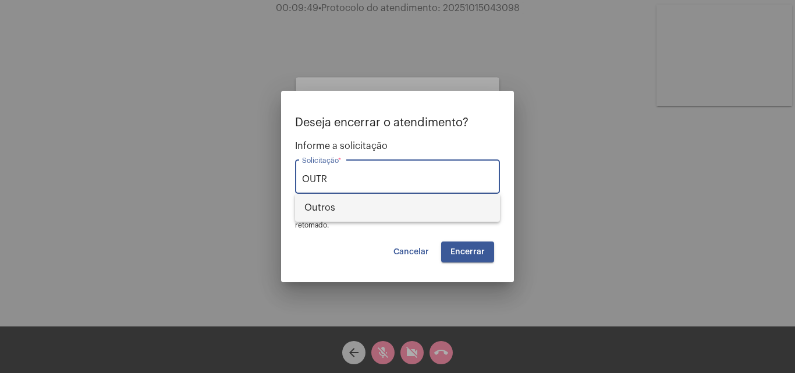
click at [402, 215] on span "Outros" at bounding box center [397, 208] width 186 height 28
type input "Outros"
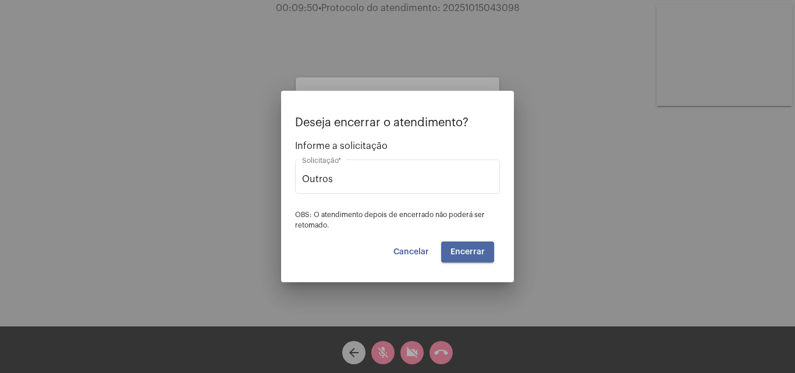
click at [457, 248] on span "Encerrar" at bounding box center [467, 252] width 34 height 8
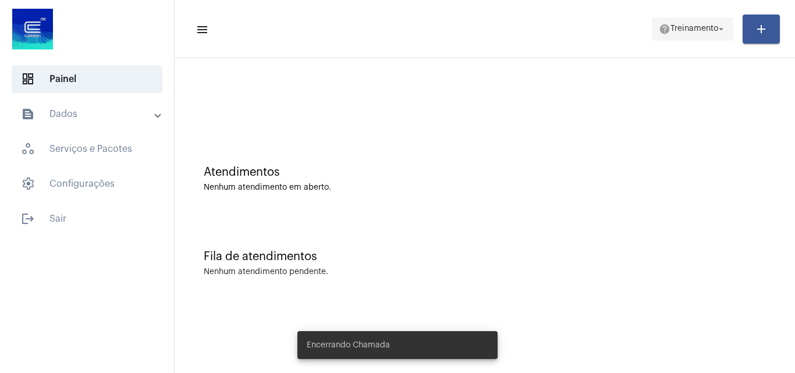
click at [684, 22] on span "help Treinamento arrow_drop_down" at bounding box center [691, 28] width 67 height 21
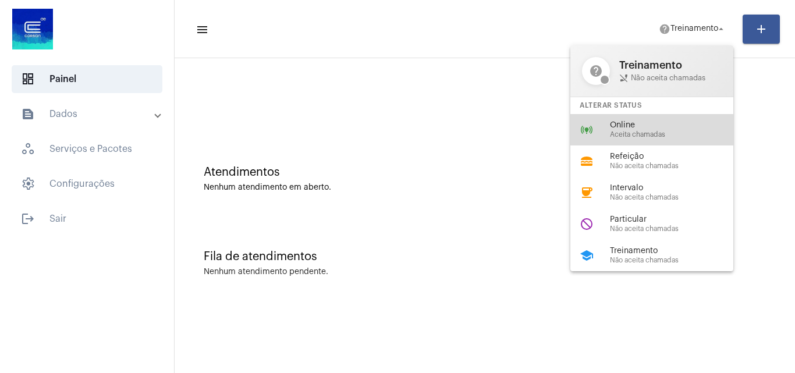
click at [649, 136] on span "Aceita chamadas" at bounding box center [676, 135] width 133 height 8
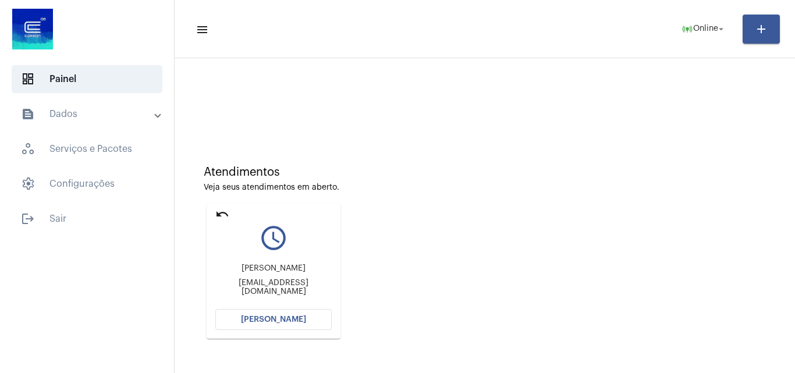
click at [286, 316] on span "[PERSON_NAME]" at bounding box center [273, 319] width 65 height 8
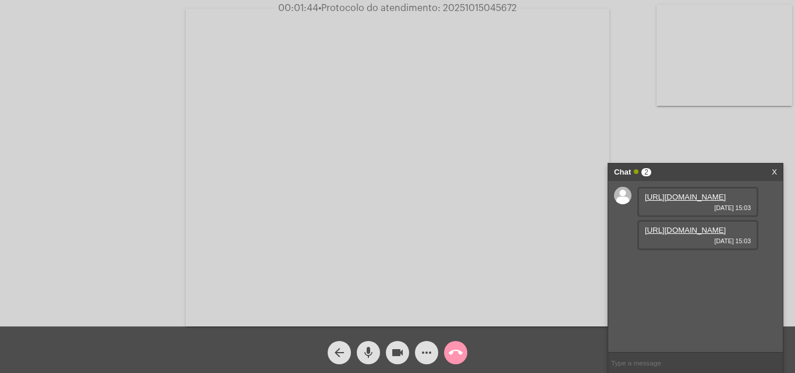
click at [689, 201] on link "[URL][DOMAIN_NAME]" at bounding box center [685, 197] width 81 height 9
click at [694, 234] on link "[URL][DOMAIN_NAME]" at bounding box center [685, 230] width 81 height 9
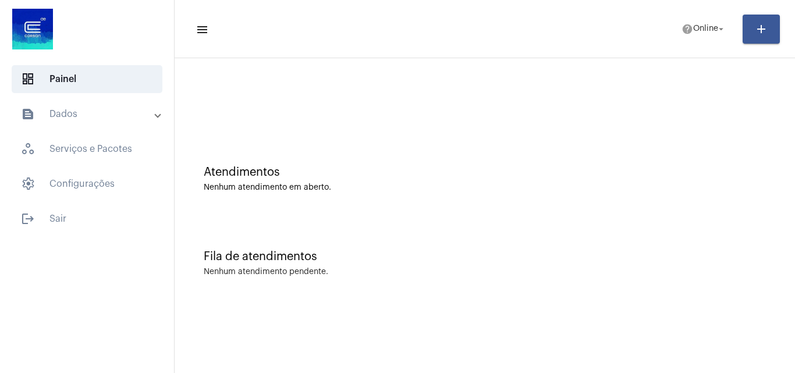
click at [686, 13] on mat-toolbar-row "menu help Online arrow_drop_down add" at bounding box center [485, 28] width 620 height 37
click at [686, 28] on mat-icon "help" at bounding box center [687, 29] width 12 height 12
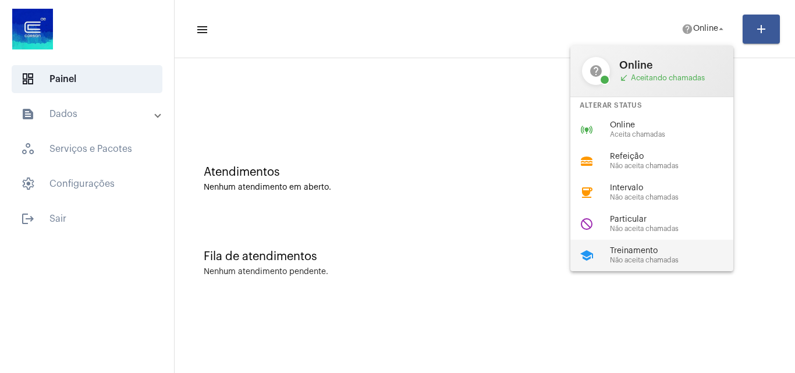
click at [634, 243] on div "school Treinamento Não aceita chamadas" at bounding box center [660, 255] width 181 height 31
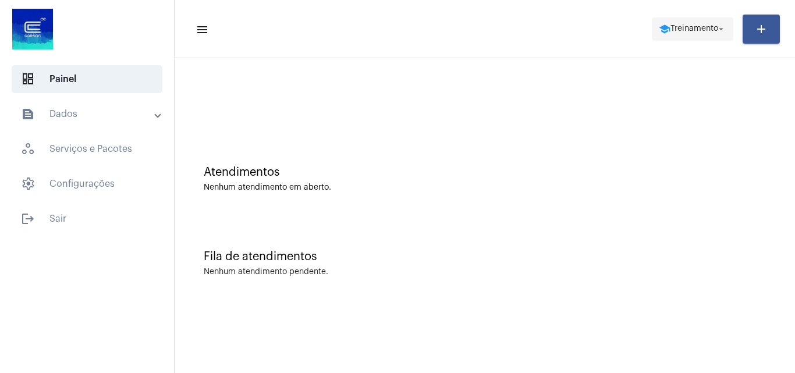
click at [691, 28] on span "Treinamento" at bounding box center [694, 29] width 48 height 8
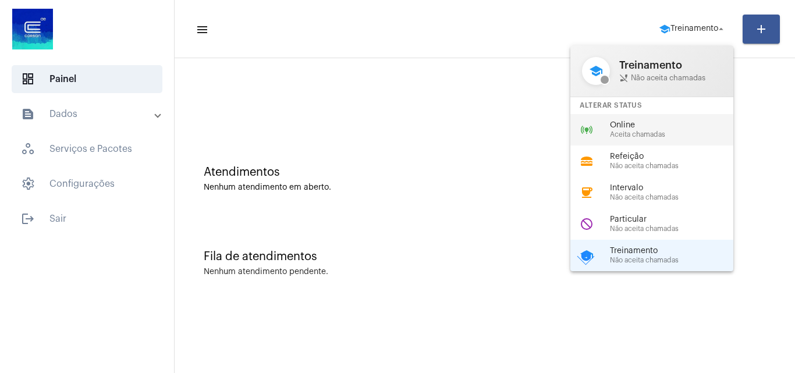
click at [639, 133] on span "Aceita chamadas" at bounding box center [676, 135] width 133 height 8
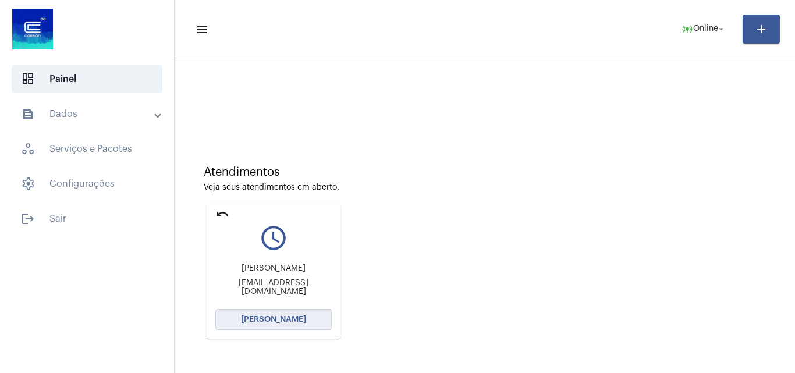
click at [284, 315] on span "[PERSON_NAME]" at bounding box center [273, 319] width 65 height 8
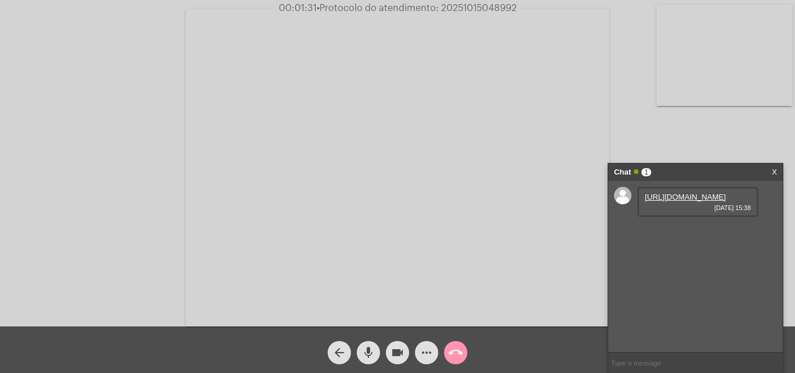
click at [692, 201] on link "https://neft-transfer-bucket.s3.amazonaws.com/temp-b43cedde-a09c-ab3e-c261-b7cc…" at bounding box center [685, 197] width 81 height 9
click at [698, 234] on link "https://neft-transfer-bucket.s3.amazonaws.com/temp-78e39ca6-4c78-fee1-0441-b86a…" at bounding box center [685, 230] width 81 height 9
click at [691, 268] on link "https://neft-transfer-bucket.s3.amazonaws.com/temp-f1a3dd6c-4fac-4c5c-bc06-bbfd…" at bounding box center [685, 263] width 81 height 9
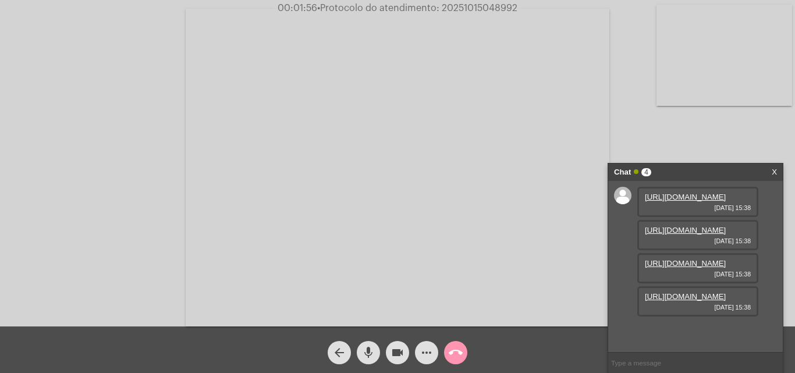
scroll to position [69, 0]
click at [677, 301] on link "https://neft-transfer-bucket.s3.amazonaws.com/temp-c26edf29-d630-a3b8-15af-68ab…" at bounding box center [685, 296] width 81 height 9
click at [394, 359] on mat-icon "videocam" at bounding box center [397, 353] width 14 height 14
click at [370, 354] on mat-icon "mic" at bounding box center [368, 353] width 14 height 14
click at [698, 301] on link "https://neft-transfer-bucket.s3.amazonaws.com/temp-c26edf29-d630-a3b8-15af-68ab…" at bounding box center [685, 296] width 81 height 9
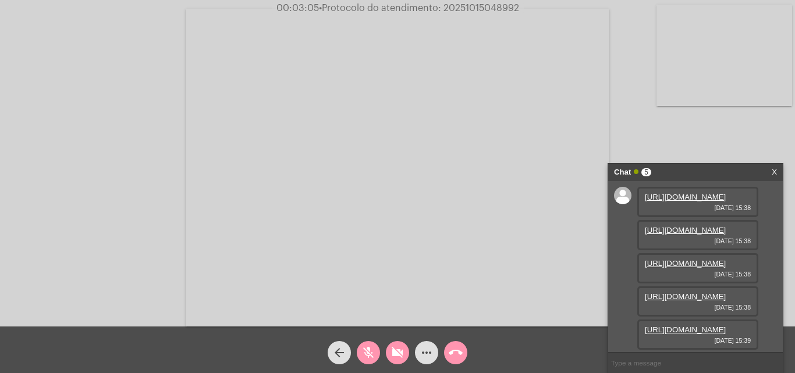
scroll to position [129, 0]
click at [695, 325] on link "https://neft-transfer-bucket.s3.amazonaws.com/temp-ee57eea3-1142-e929-7fb0-aa8d…" at bounding box center [685, 329] width 81 height 9
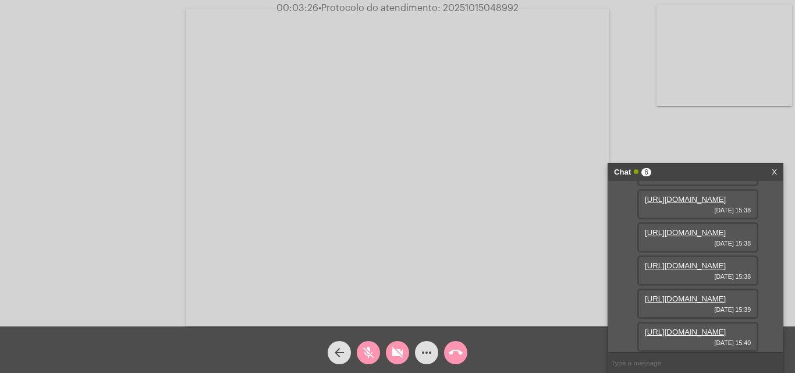
scroll to position [188, 0]
click at [694, 328] on link "https://neft-transfer-bucket.s3.amazonaws.com/temp-19d6adbb-7b1e-d1f9-8e40-bd4d…" at bounding box center [685, 332] width 81 height 9
click at [390, 355] on button "videocam_off" at bounding box center [397, 352] width 23 height 23
click at [361, 350] on button "mic_off" at bounding box center [368, 352] width 23 height 23
click at [403, 353] on mat-icon "videocam" at bounding box center [397, 353] width 14 height 14
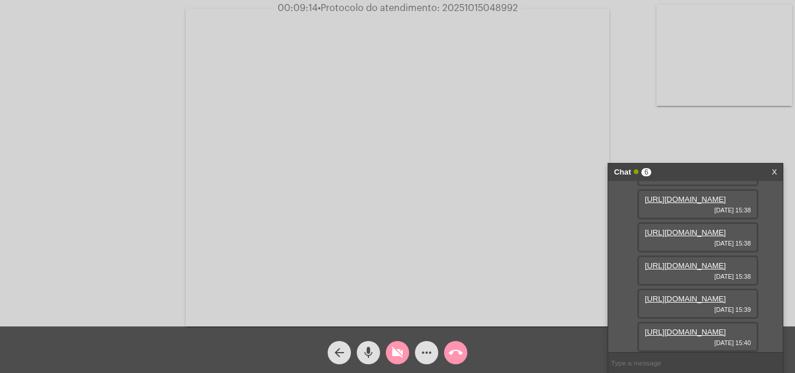
click at [374, 353] on mat-icon "mic" at bounding box center [368, 353] width 14 height 14
click at [386, 353] on button "videocam_off" at bounding box center [397, 352] width 23 height 23
click at [378, 353] on button "mic_off" at bounding box center [368, 352] width 23 height 23
click at [421, 359] on mat-icon "more_horiz" at bounding box center [426, 353] width 14 height 14
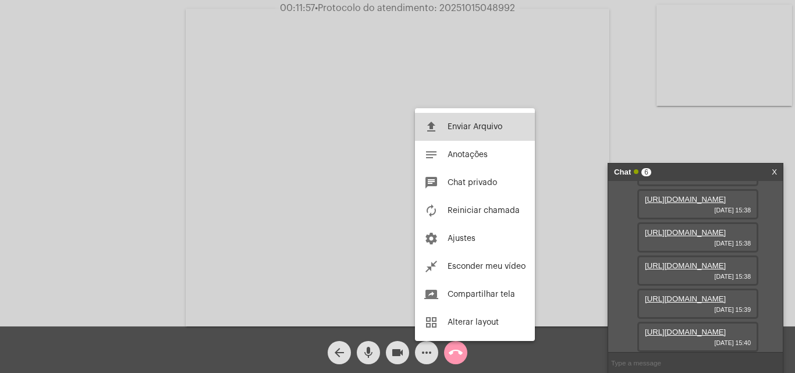
click at [480, 131] on button "file_upload Enviar Arquivo" at bounding box center [475, 127] width 120 height 28
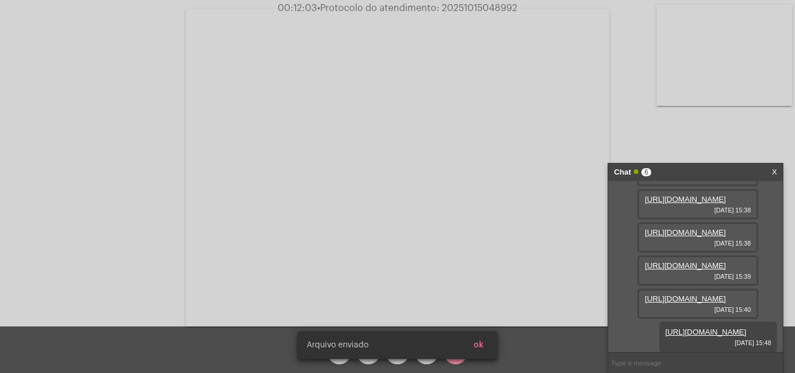
scroll to position [247, 0]
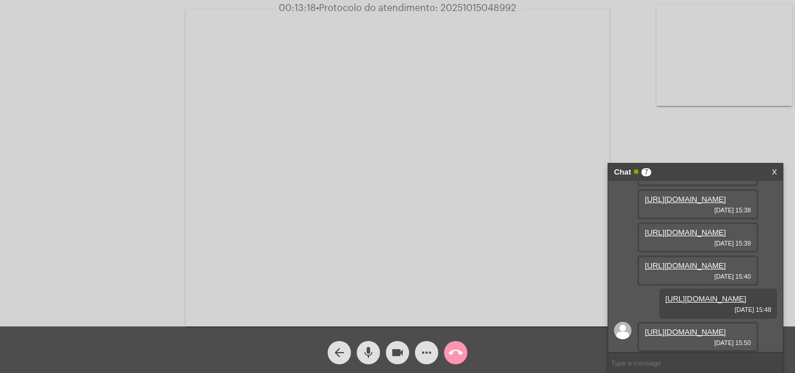
click at [770, 269] on div "https://neft-transfer-bucket.s3.amazonaws.com/temp-b43cedde-a09c-ab3e-c261-b7cc…" at bounding box center [695, 266] width 175 height 171
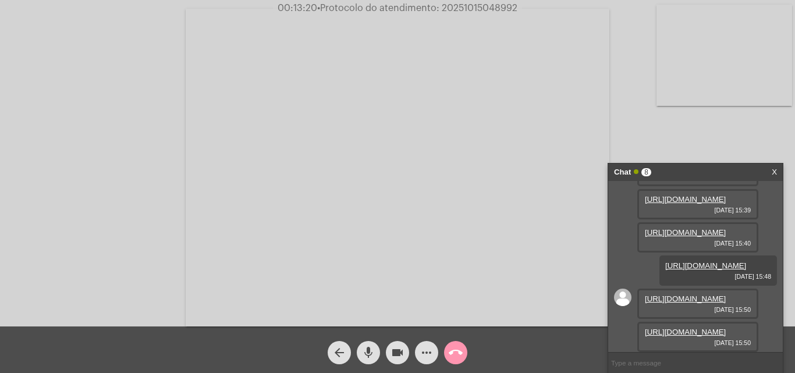
scroll to position [366, 0]
click at [684, 294] on link "https://neft-transfer-bucket.s3.amazonaws.com/temp-f8d75003-7b61-9b9a-96ac-668c…" at bounding box center [685, 298] width 81 height 9
click at [687, 328] on link "https://neft-transfer-bucket.s3.amazonaws.com/temp-b6b8d59a-36bb-c1b5-1793-2cea…" at bounding box center [685, 332] width 81 height 9
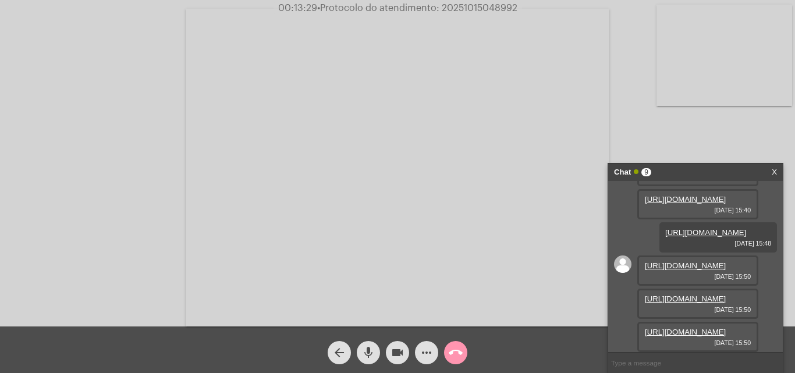
scroll to position [425, 0]
click at [690, 322] on div "https://neft-transfer-bucket.s3.amazonaws.com/temp-fbf6c21c-4154-5326-71e0-84f1…" at bounding box center [697, 337] width 121 height 30
click at [690, 328] on link "https://neft-transfer-bucket.s3.amazonaws.com/temp-fbf6c21c-4154-5326-71e0-84f1…" at bounding box center [685, 332] width 81 height 9
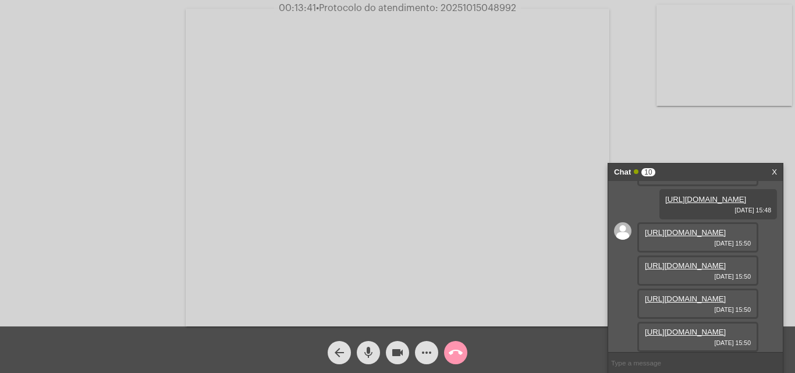
scroll to position [485, 0]
click at [701, 328] on link "https://neft-transfer-bucket.s3.amazonaws.com/temp-9ed9c246-e509-0dcd-c9d6-9d3b…" at bounding box center [685, 332] width 81 height 9
click at [689, 328] on link "https://neft-transfer-bucket.s3.amazonaws.com/temp-c0182e0f-8e0d-98a7-f9e7-aaa7…" at bounding box center [685, 332] width 81 height 9
click at [403, 343] on span "videocam" at bounding box center [397, 352] width 14 height 23
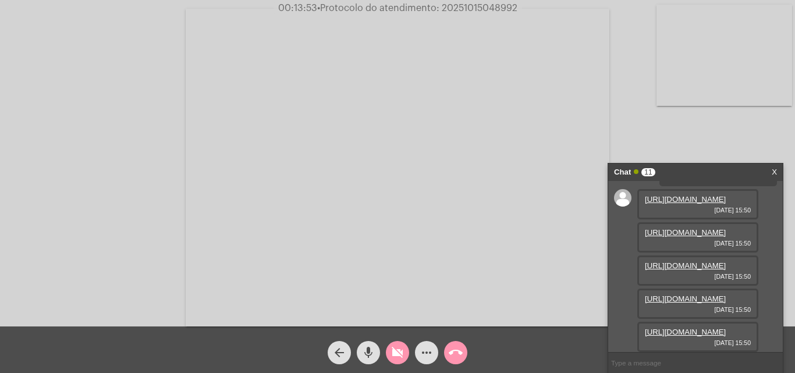
click at [381, 346] on div "mic" at bounding box center [368, 349] width 29 height 29
click at [362, 348] on mat-icon "mic_off" at bounding box center [368, 353] width 14 height 14
click at [407, 360] on div "videocam_off" at bounding box center [397, 349] width 29 height 29
click at [375, 353] on button "mic" at bounding box center [368, 352] width 23 height 23
click at [390, 355] on button "videocam" at bounding box center [397, 352] width 23 height 23
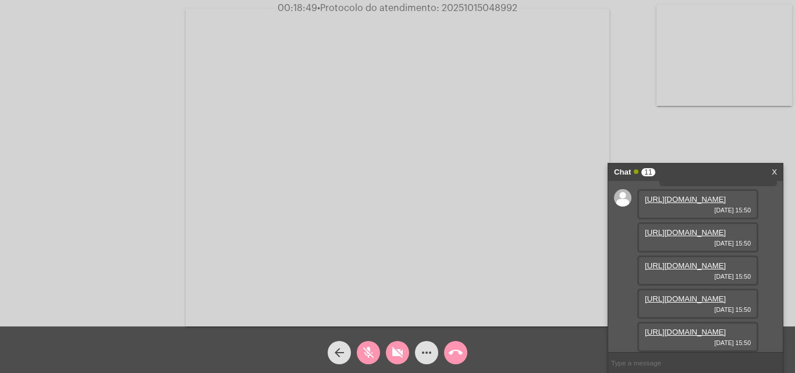
click at [397, 363] on span "videocam_off" at bounding box center [397, 352] width 14 height 23
click at [367, 354] on mat-icon "mic_off" at bounding box center [368, 353] width 14 height 14
click at [391, 354] on mat-icon "videocam" at bounding box center [397, 353] width 14 height 14
click at [378, 354] on button "mic" at bounding box center [368, 352] width 23 height 23
click at [374, 362] on span "mic_off" at bounding box center [368, 352] width 14 height 23
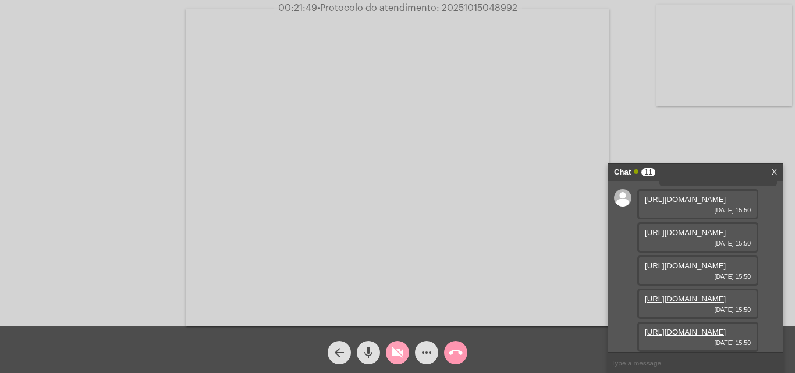
click at [394, 355] on mat-icon "videocam_off" at bounding box center [397, 353] width 14 height 14
click at [400, 357] on mat-icon "videocam" at bounding box center [397, 353] width 14 height 14
click at [365, 346] on mat-icon "mic" at bounding box center [368, 353] width 14 height 14
click at [400, 353] on mat-icon "videocam_off" at bounding box center [397, 353] width 14 height 14
click at [371, 344] on span "mic_off" at bounding box center [368, 352] width 14 height 23
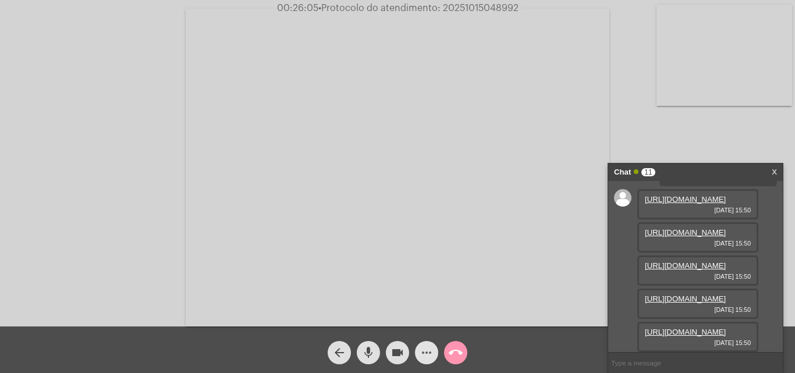
click at [428, 354] on mat-icon "more_horiz" at bounding box center [426, 353] width 14 height 14
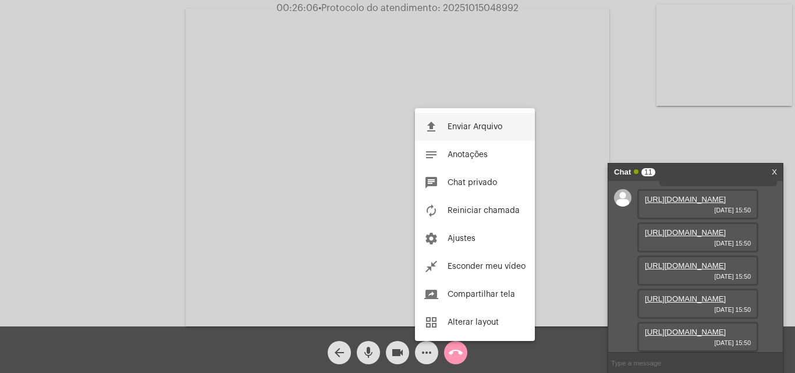
click at [466, 119] on button "file_upload Enviar Arquivo" at bounding box center [475, 127] width 120 height 28
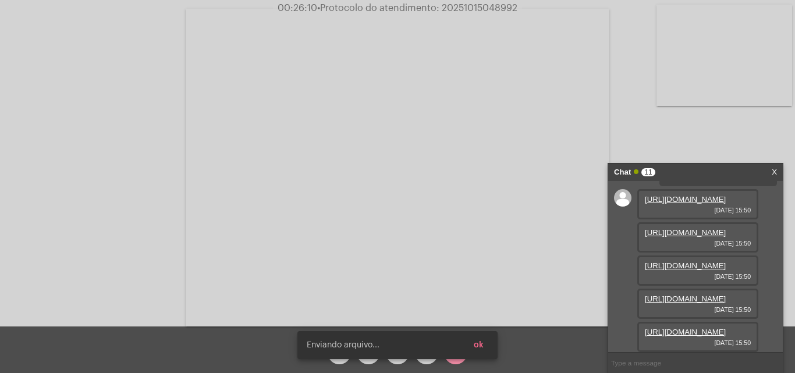
scroll to position [603, 0]
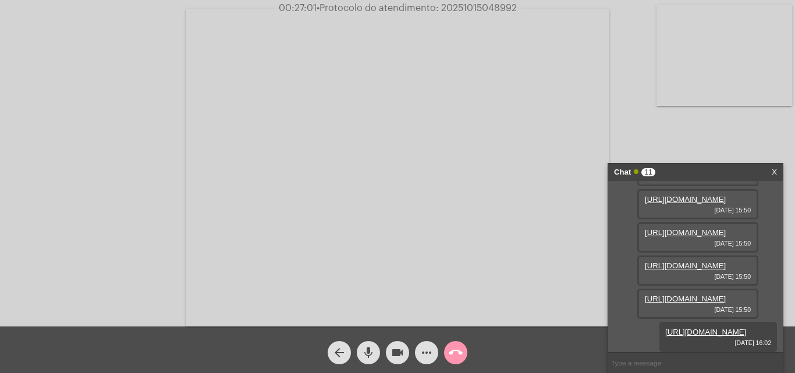
click at [401, 354] on mat-icon "videocam" at bounding box center [397, 353] width 14 height 14
click at [373, 353] on mat-icon "mic" at bounding box center [368, 353] width 14 height 14
click at [444, 359] on div "call_end" at bounding box center [455, 349] width 29 height 29
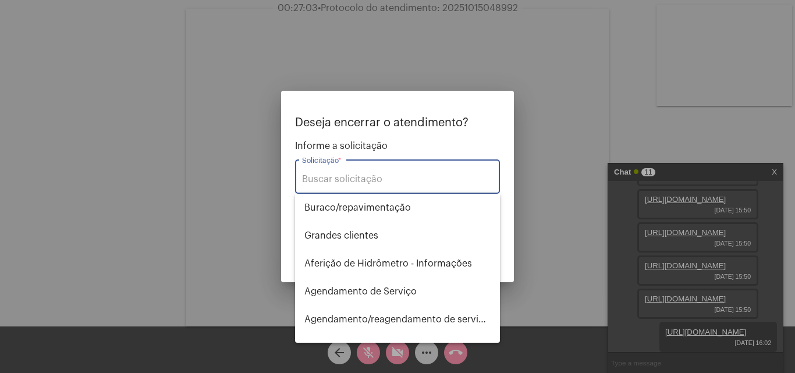
click at [461, 347] on div at bounding box center [397, 186] width 795 height 373
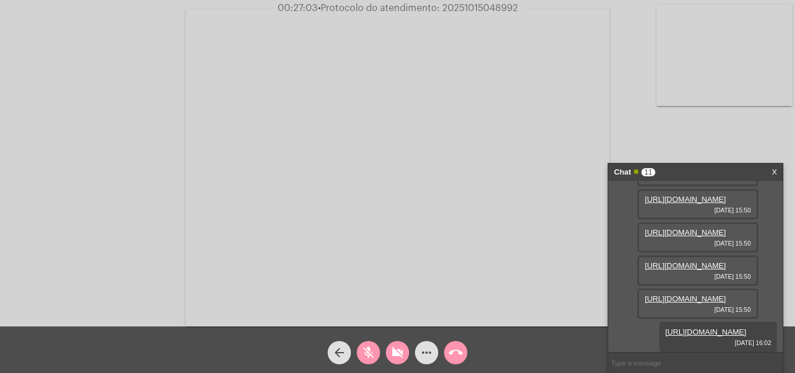
click at [462, 347] on span "call_end" at bounding box center [455, 352] width 14 height 23
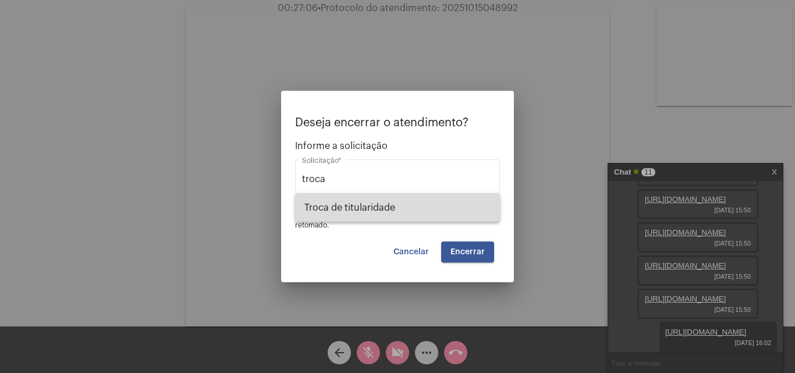
click at [372, 216] on span "Troca de titularidade" at bounding box center [397, 208] width 186 height 28
type input "Troca de titularidade"
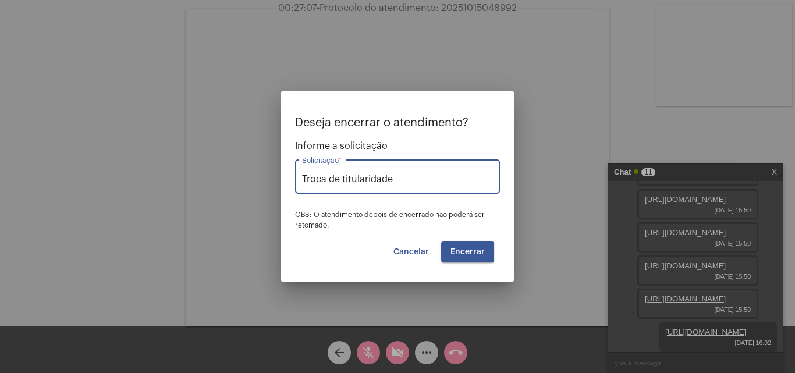
click at [464, 255] on span "Encerrar" at bounding box center [467, 252] width 34 height 8
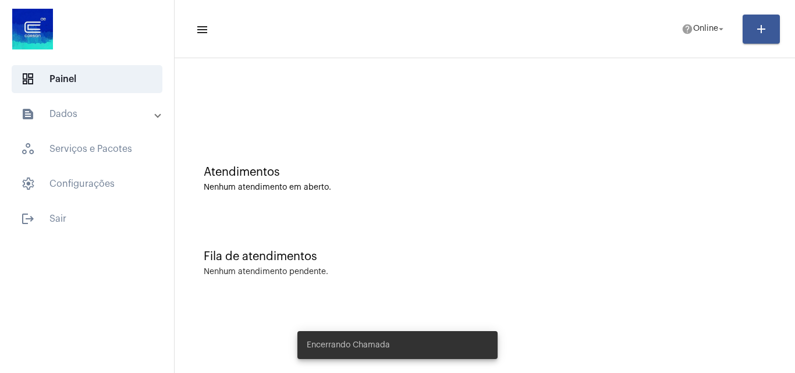
click at [729, 27] on button "help Online arrow_drop_down" at bounding box center [703, 28] width 59 height 23
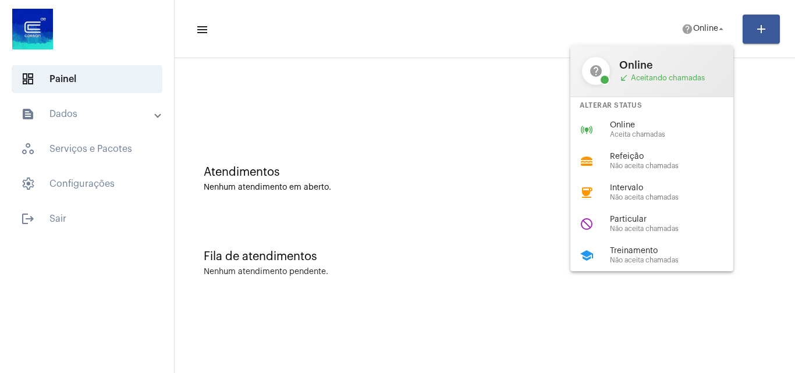
click at [37, 211] on div at bounding box center [397, 186] width 795 height 373
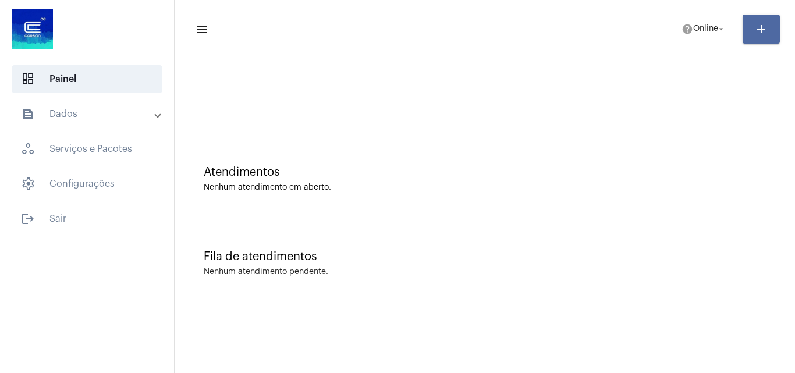
click at [743, 40] on button "add" at bounding box center [760, 29] width 37 height 29
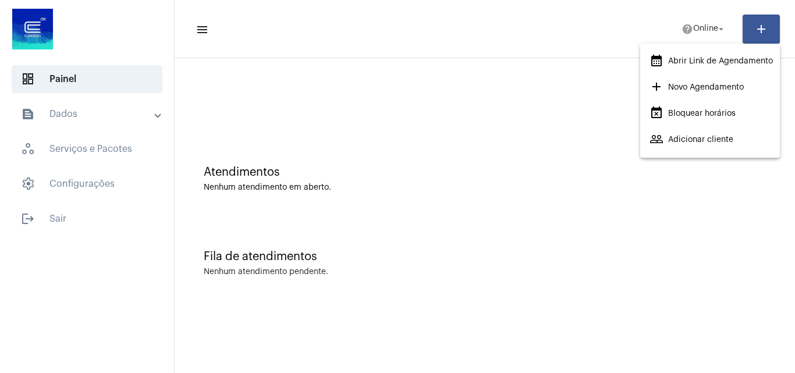
click at [693, 23] on div at bounding box center [397, 186] width 795 height 373
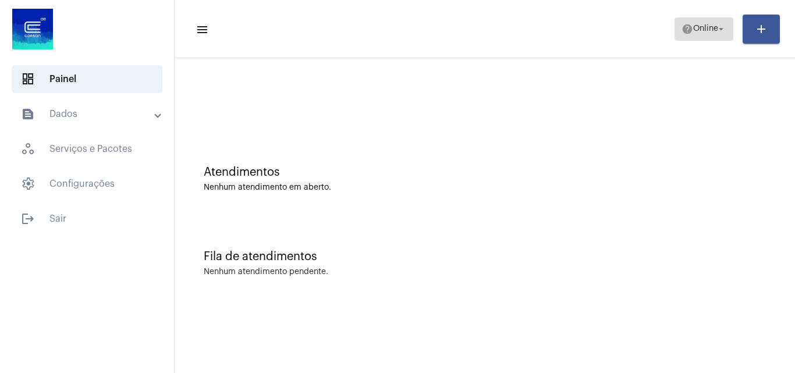
click at [702, 36] on span "help Online arrow_drop_down" at bounding box center [703, 28] width 45 height 21
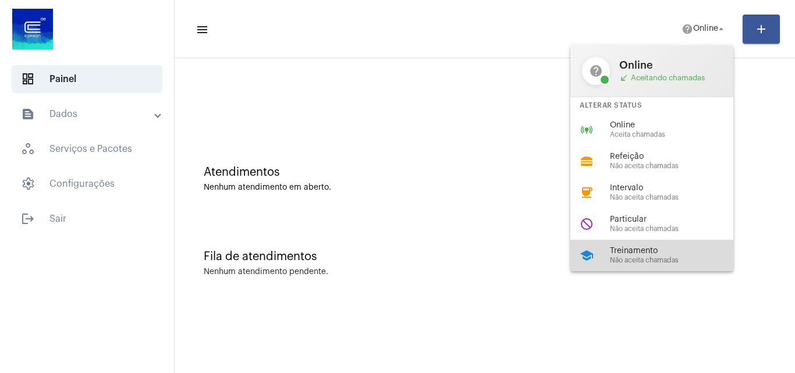
click at [669, 245] on div "school Treinamento Não aceita chamadas" at bounding box center [660, 255] width 181 height 31
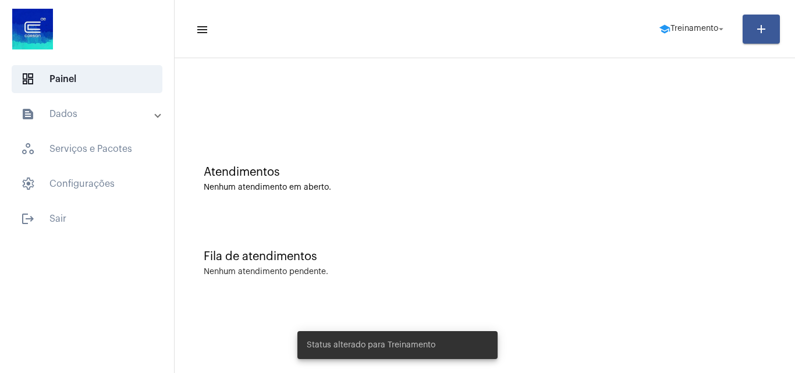
click at [96, 110] on mat-panel-title "text_snippet_outlined Dados" at bounding box center [88, 114] width 134 height 14
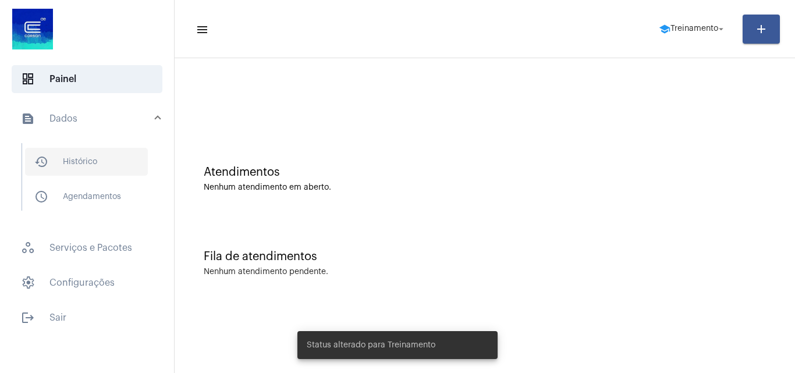
click at [88, 173] on span "history_outlined Histórico" at bounding box center [86, 162] width 123 height 28
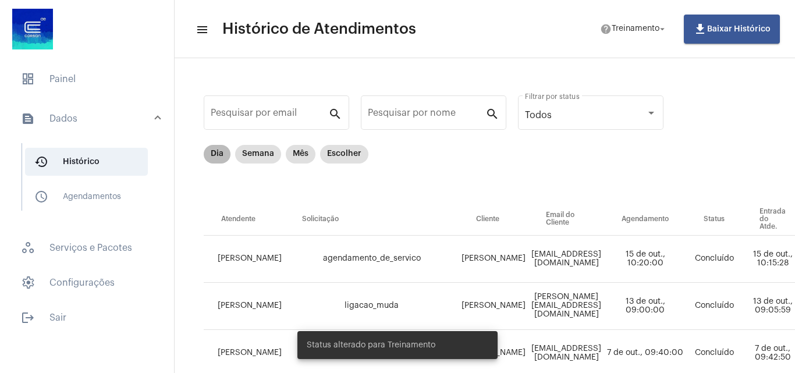
click at [227, 152] on mat-chip "Dia" at bounding box center [217, 154] width 27 height 19
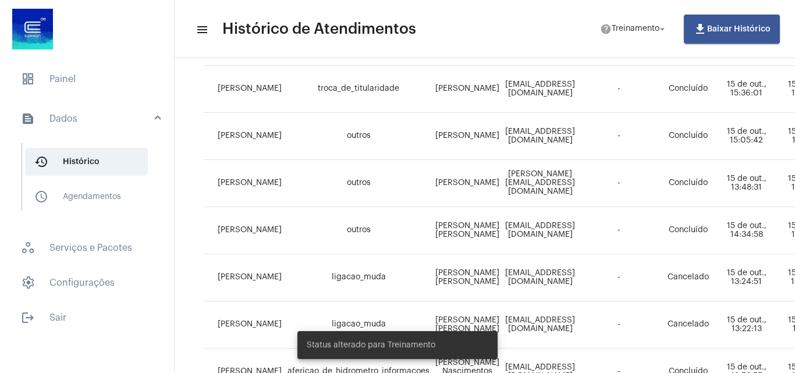
scroll to position [266, 0]
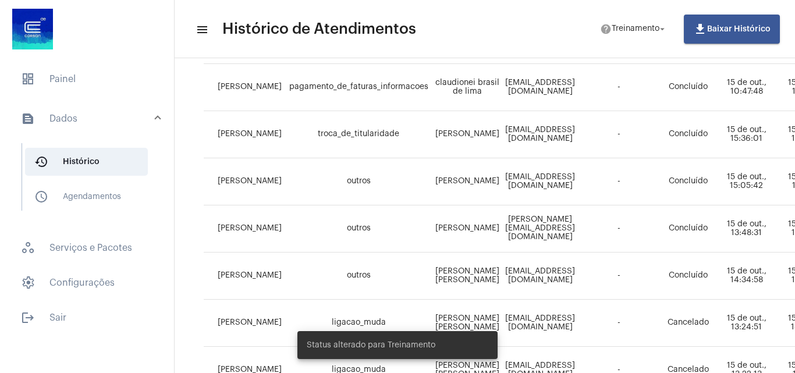
drag, startPoint x: 421, startPoint y: 371, endPoint x: 572, endPoint y: 366, distance: 151.3
click at [618, 366] on body "dashboard Painel text_snippet_outlined Dados history_outlined Histórico schedul…" at bounding box center [397, 186] width 795 height 373
drag, startPoint x: 437, startPoint y: 365, endPoint x: 449, endPoint y: 365, distance: 11.6
click at [449, 365] on div "Status alterado para Treinamento" at bounding box center [397, 345] width 228 height 56
drag, startPoint x: 441, startPoint y: 365, endPoint x: 464, endPoint y: 367, distance: 23.3
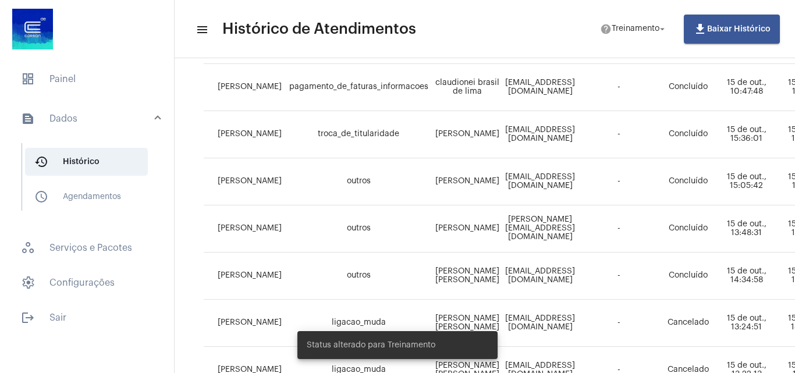
click at [464, 367] on div "Status alterado para Treinamento" at bounding box center [397, 345] width 228 height 56
drag, startPoint x: 418, startPoint y: 369, endPoint x: 441, endPoint y: 369, distance: 23.3
click at [441, 369] on div "Status alterado para Treinamento" at bounding box center [397, 345] width 228 height 56
click at [578, 319] on td "[EMAIL_ADDRESS][DOMAIN_NAME]" at bounding box center [540, 323] width 76 height 47
drag, startPoint x: 428, startPoint y: 368, endPoint x: 504, endPoint y: 368, distance: 76.2
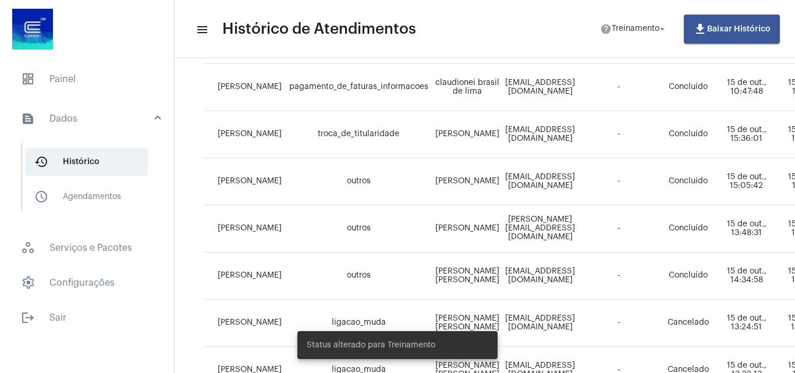
click at [500, 372] on div "Status alterado para Treinamento" at bounding box center [397, 345] width 228 height 56
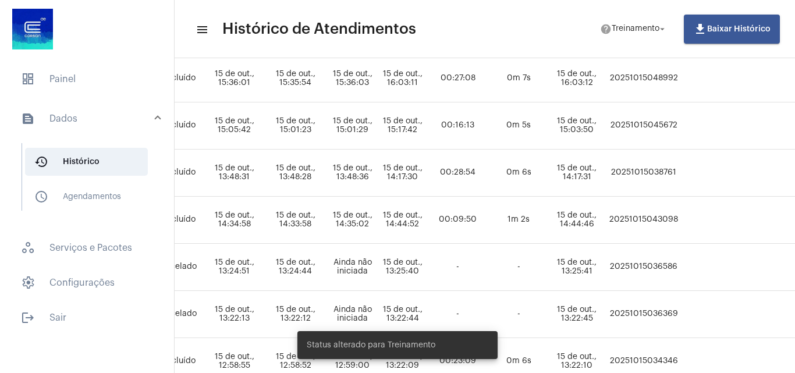
scroll to position [322, 535]
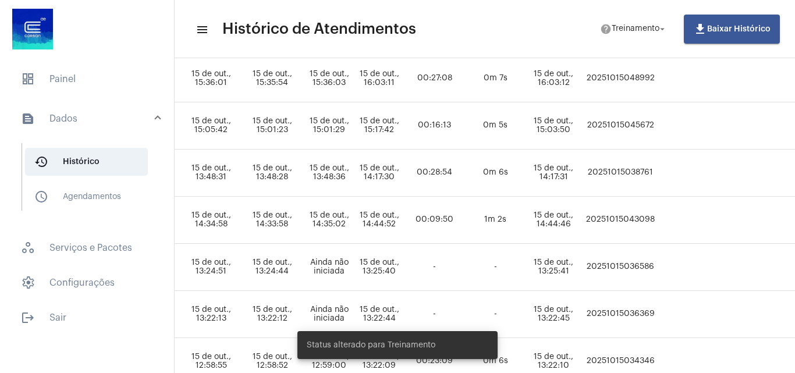
click at [658, 76] on td "20251015048992" at bounding box center [620, 78] width 76 height 47
copy td "20251015048992"
click at [82, 74] on span "dashboard Painel" at bounding box center [87, 79] width 151 height 28
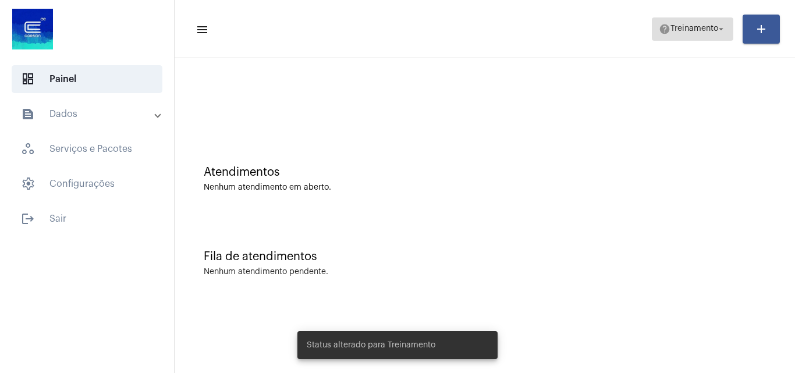
click at [718, 31] on mat-icon "arrow_drop_down" at bounding box center [721, 29] width 10 height 10
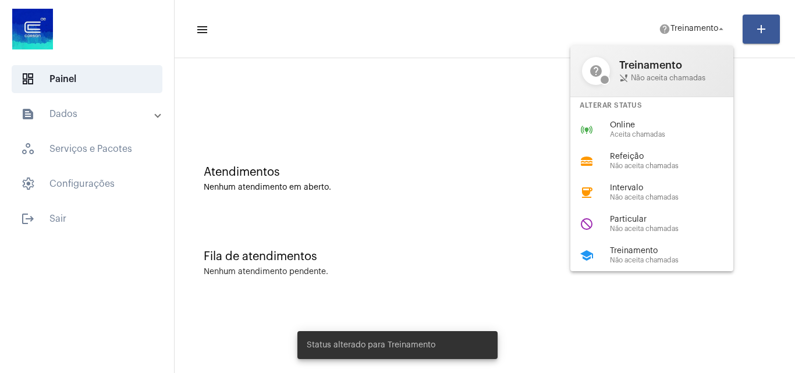
click at [56, 216] on div at bounding box center [397, 186] width 795 height 373
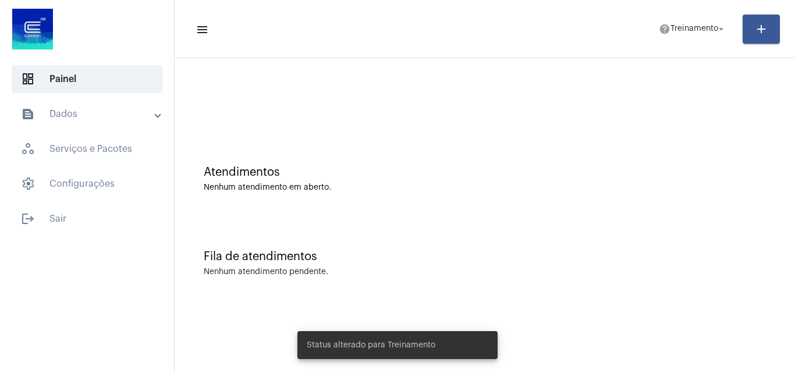
drag, startPoint x: 517, startPoint y: 32, endPoint x: 430, endPoint y: 1, distance: 91.4
click at [517, 32] on mat-toolbar-row "menu help Treinamento arrow_drop_down add" at bounding box center [485, 28] width 620 height 37
click at [85, 213] on span "logout Sair" at bounding box center [87, 219] width 151 height 28
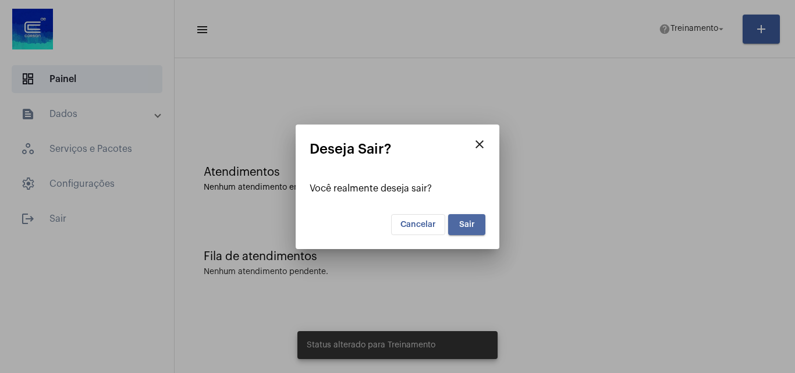
click at [460, 222] on span "Sair" at bounding box center [467, 224] width 16 height 8
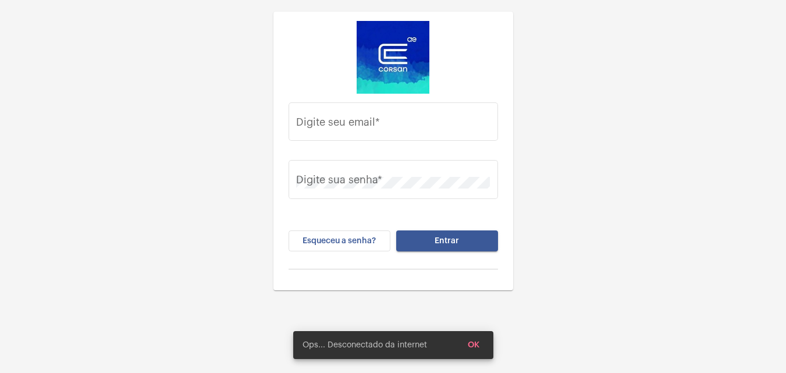
type input "kathielen.avila@operacaocorsan.com.br"
